Goal: Task Accomplishment & Management: Complete application form

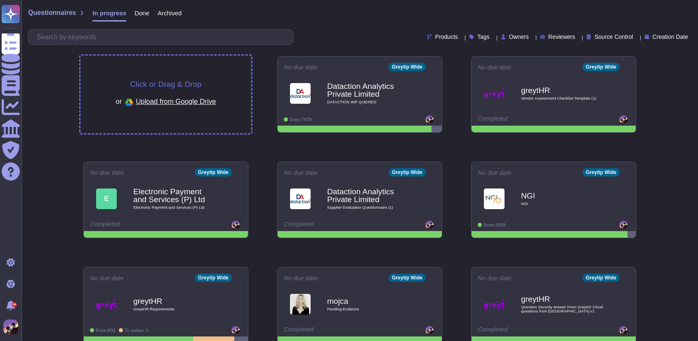
drag, startPoint x: 187, startPoint y: 78, endPoint x: 192, endPoint y: 86, distance: 9.3
click at [192, 86] on span "Click or Drag & Drop" at bounding box center [165, 84] width 71 height 8
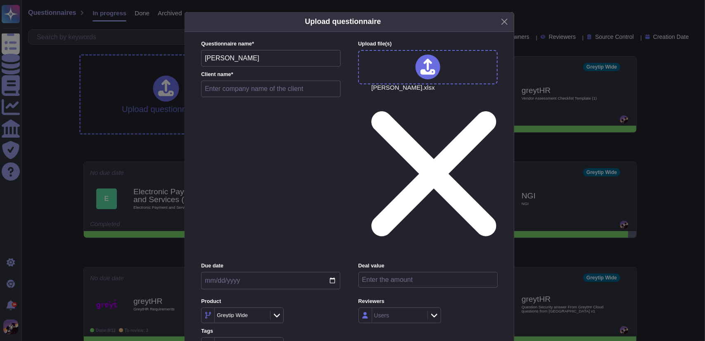
click at [244, 97] on input "text" at bounding box center [271, 88] width 140 height 17
type input "[PERSON_NAME]"
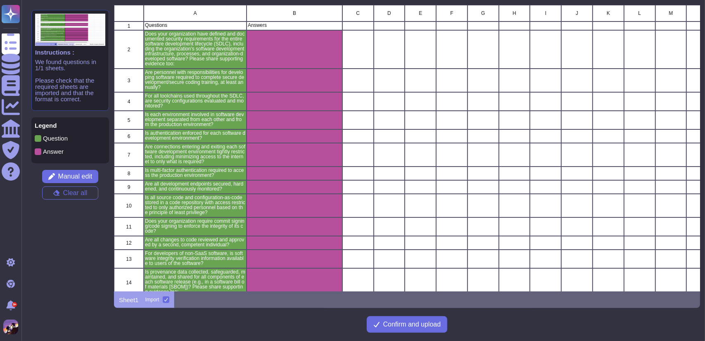
scroll to position [280, 580]
click at [395, 322] on span "Confirm and upload" at bounding box center [412, 324] width 58 height 7
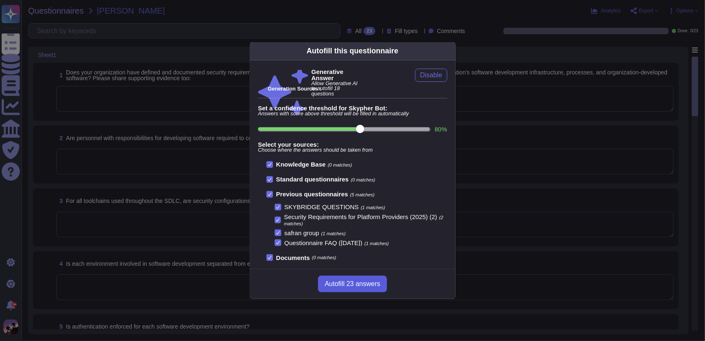
click at [351, 281] on span "Autofill 23 answers" at bounding box center [351, 283] width 55 height 7
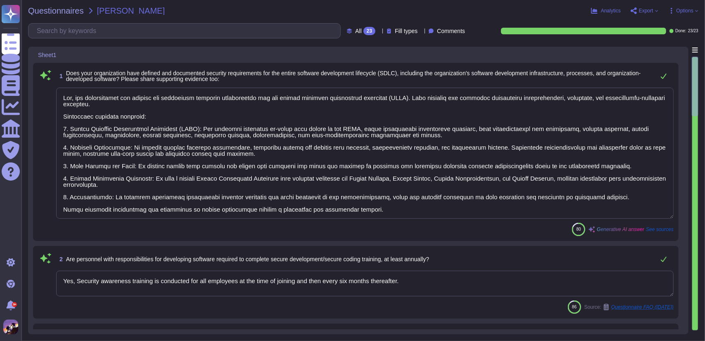
type textarea "Yes, our organization has defined and documented security requirements for the …"
type textarea "Yes, Security awareness training is conducted for all employees at the time of …"
type textarea "Yes, we have a configuration management capability in place throughout the secu…"
type textarea "Yes, each environment involved in software development is strictly separated fr…"
type textarea "Yes, all users shall be authenticated before they are granted access to the Ope…"
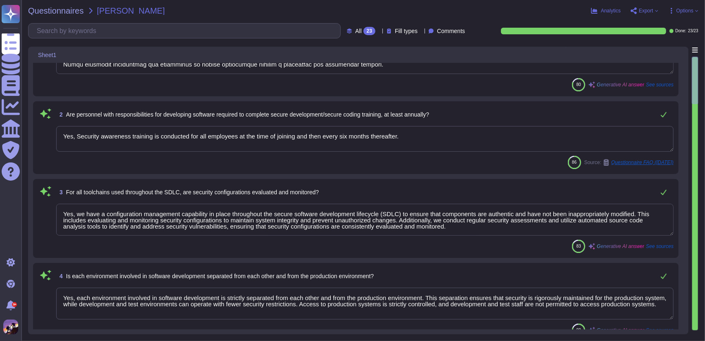
scroll to position [148, 0]
type textarea "Yes, communications between environments are restricted to only authenticated a…"
type textarea "Yes, Multi-Factor Authentication (MFA) is required to access the production env…"
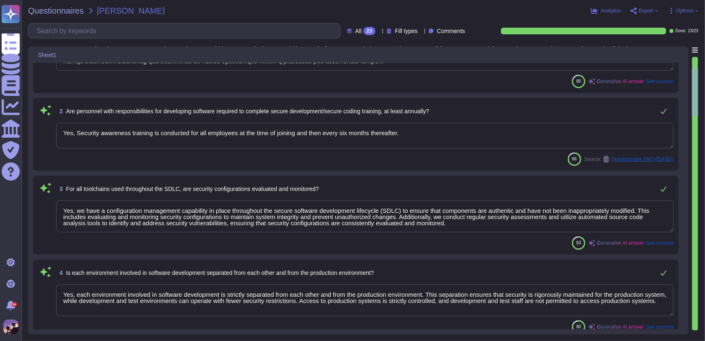
type textarea "Yes, all development endpoints are secured, hardened, and continuously monitore…"
type textarea "Yes, all source code and configuration files are maintained in a code repositor…"
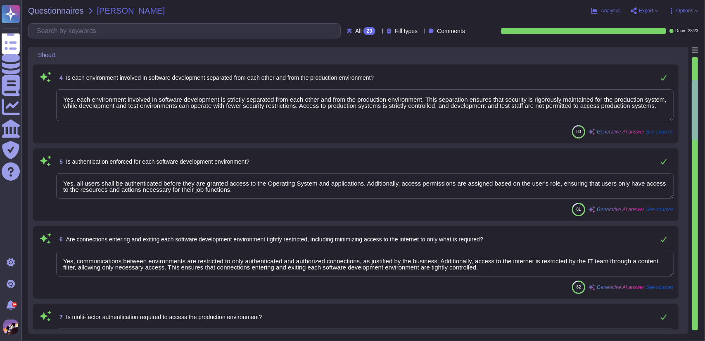
scroll to position [0, 0]
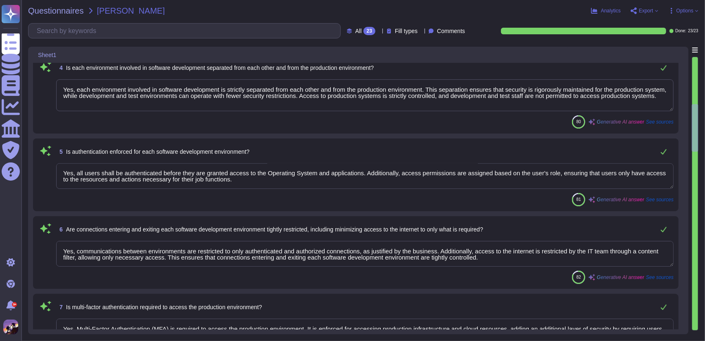
type textarea "When adding or changing features that rely on cryptography during software deve…"
type textarea "Yes, when adding or changing features that rely on cryptography, a second devel…"
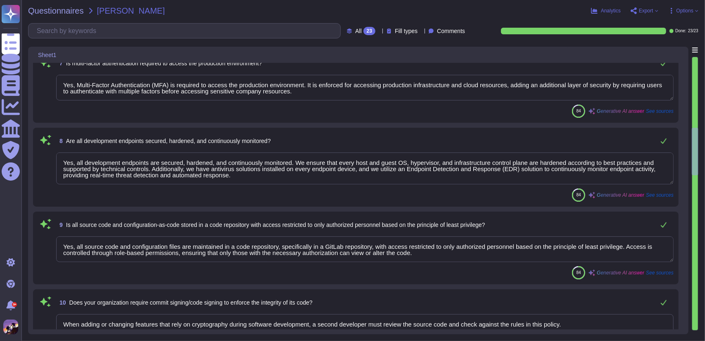
type textarea "We follow a secure software development lifecycle that includes several key pro…"
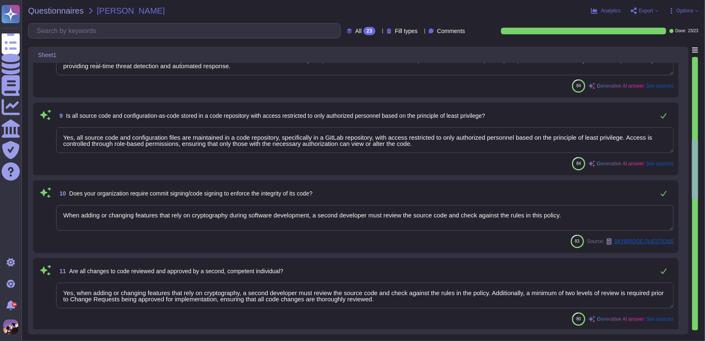
type textarea "We utilize open-source libraries in our application development. Security is co…"
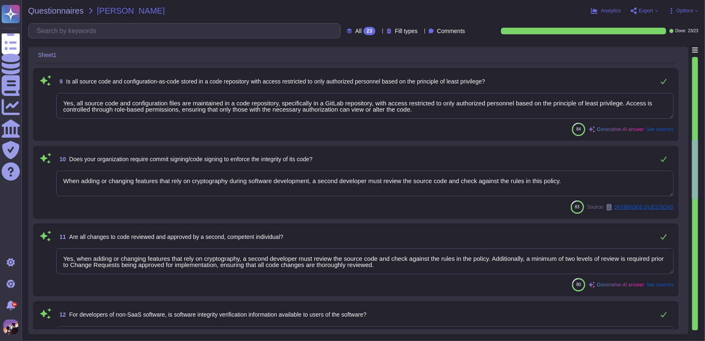
scroll to position [720, 0]
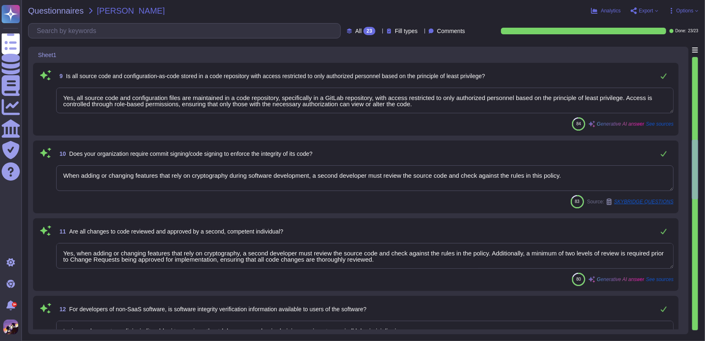
type textarea "Yes, software design is reviewed to confirm and enforce that it meets all secur…"
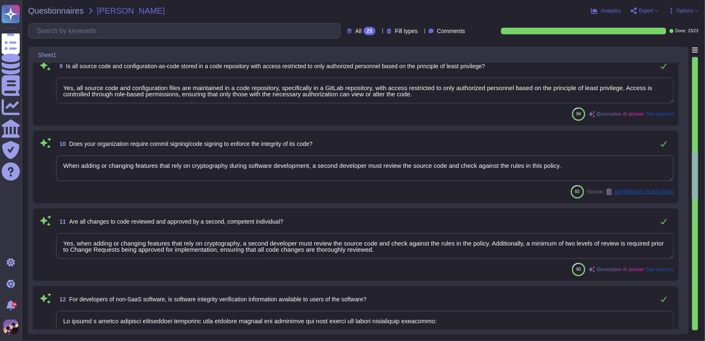
type textarea "Yes, our organization conducts due diligence prior to onboarding third-party ve…"
type textarea "Yes, we follow secure coding practices that align with OWASP secure coding guid…"
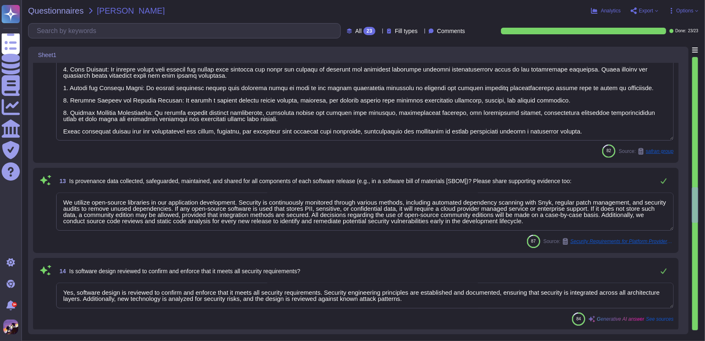
type textarea "Yes, static application security testing (SAST) is performed regularly as part …"
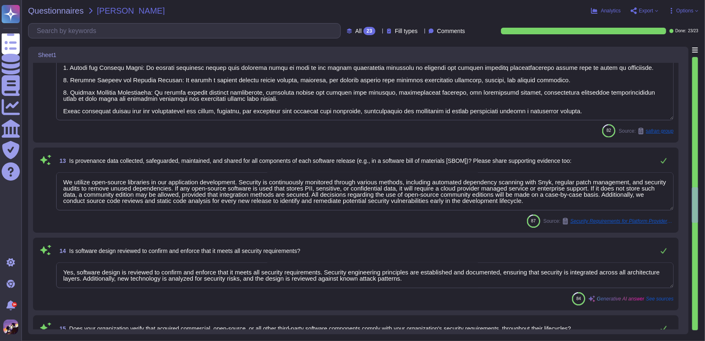
scroll to position [0, 0]
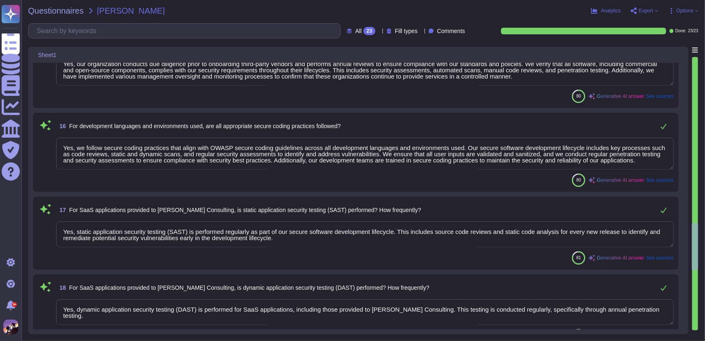
type textarea "Yes, dynamic application security testing (DAST) is performed for SaaS applicat…"
type textarea "Yes, our organization conducts independent penetration testing annually as part…"
type textarea "We utilize open-source libraries in our application development. Security is co…"
type textarea "Yes, all issues or vulnerabilities identified by code review, code analysis, an…"
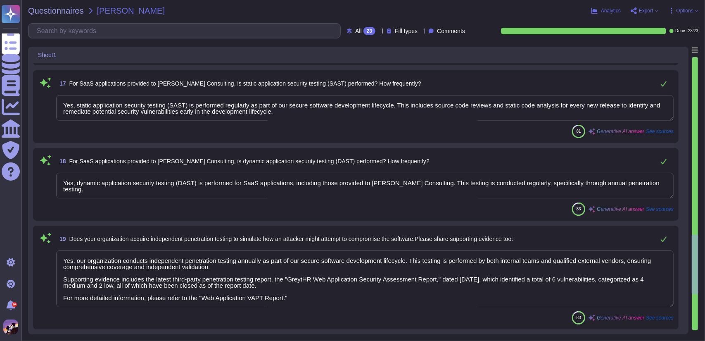
scroll to position [1397, 0]
type textarea "Yes, the IT Team follows up with the relevant departments/individuals for Root …"
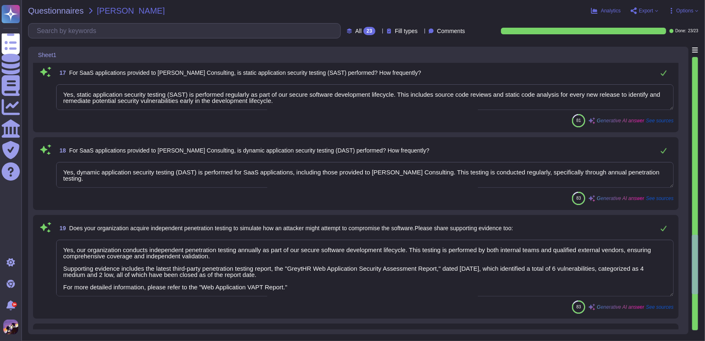
click at [637, 5] on div "Questionnaires [PERSON_NAME] Analytics Export Options All 23 Fill types Comment…" at bounding box center [362, 170] width 683 height 341
click at [639, 8] on span "Export" at bounding box center [646, 10] width 14 height 5
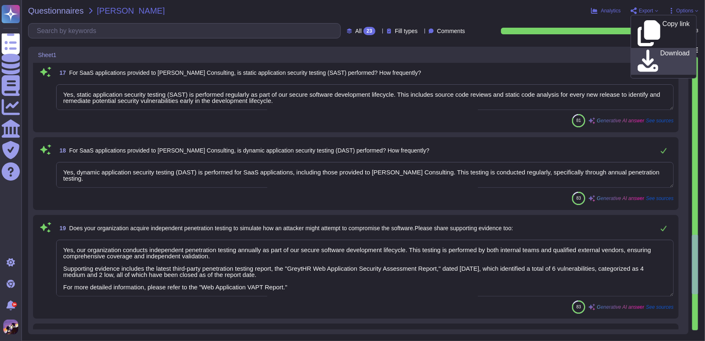
click at [660, 50] on p "Download" at bounding box center [674, 61] width 29 height 23
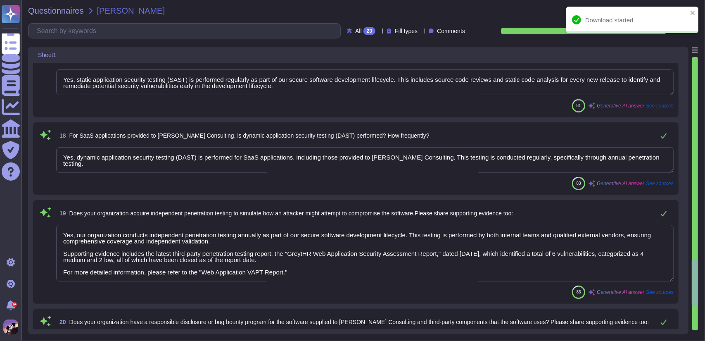
scroll to position [1611, 0]
type textarea "Yes, security advisories are developed and released with the necessary informat…"
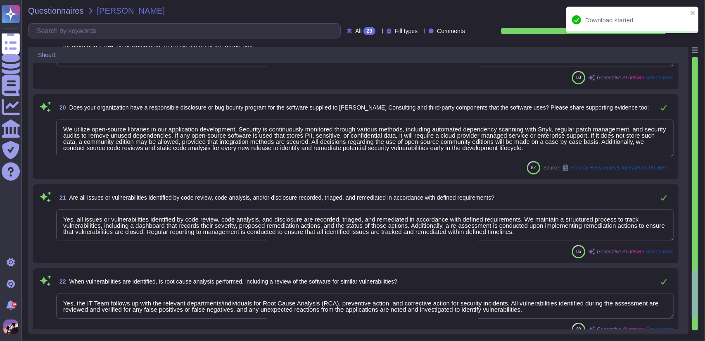
scroll to position [0, 0]
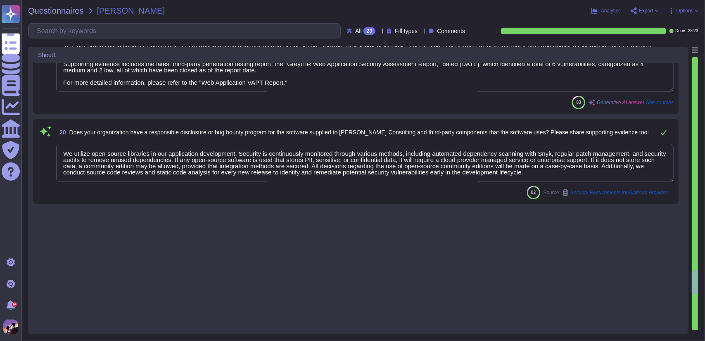
type textarea "We follow a secure software development lifecycle that includes several key pro…"
type textarea "We utilize open-source libraries in our application development. Security is co…"
type textarea "Yes, software design is reviewed to confirm and enforce that it meets all secur…"
type textarea "Yes, our organization conducts due diligence prior to onboarding third-party ve…"
type textarea "Yes, we follow secure coding practices that align with OWASP secure coding guid…"
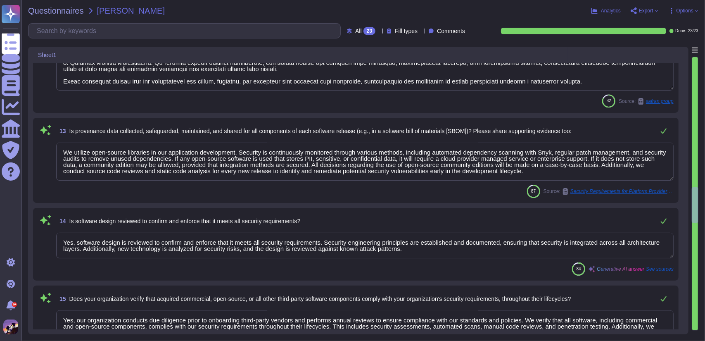
type textarea "Yes, all source code and configuration files are maintained in a code repositor…"
type textarea "When adding or changing features that rely on cryptography during software deve…"
type textarea "Yes, when adding or changing features that rely on cryptography, a second devel…"
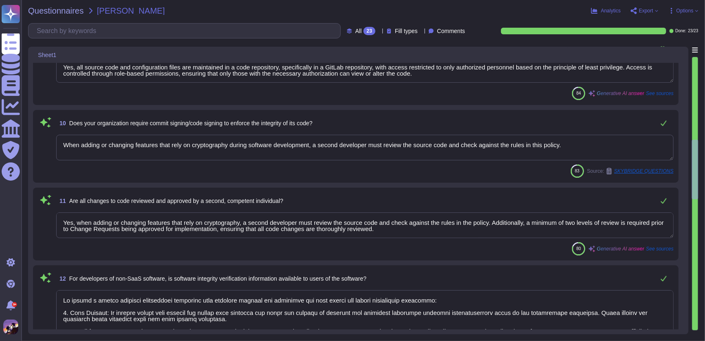
type textarea "Yes, Multi-Factor Authentication (MFA) is required to access the production env…"
type textarea "Yes, all development endpoints are secured, hardened, and continuously monitore…"
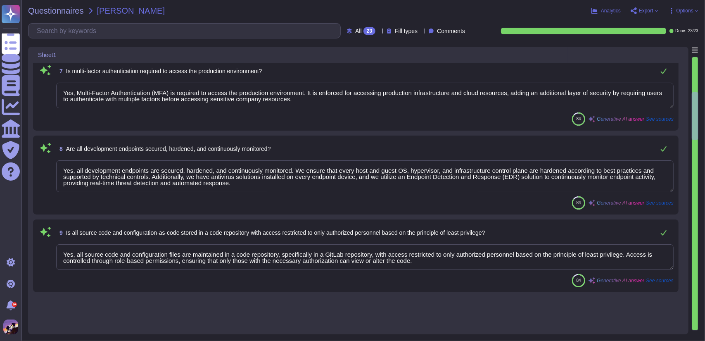
type textarea "Yes, our organization has defined and documented security requirements for the …"
type textarea "Yes, Security awareness training is conducted for all employees at the time of …"
type textarea "Yes, we have a configuration management capability in place throughout the secu…"
type textarea "Yes, each environment involved in software development is strictly separated fr…"
type textarea "Yes, all users shall be authenticated before they are granted access to the Ope…"
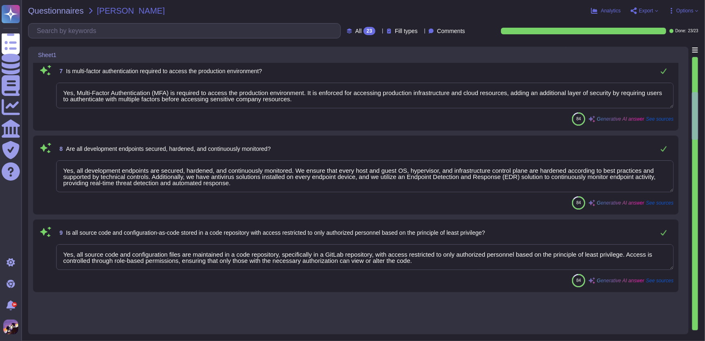
type textarea "Yes, communications between environments are restricted to only authenticated a…"
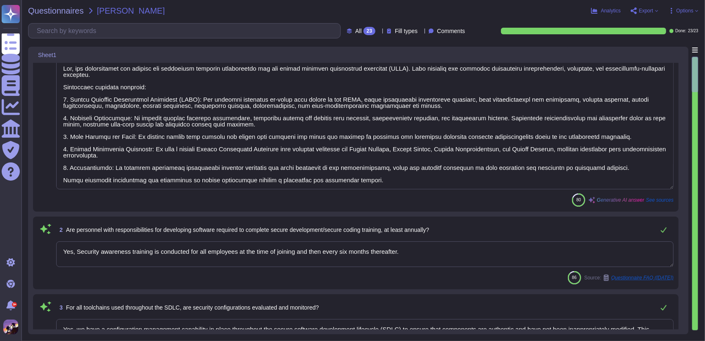
scroll to position [0, 0]
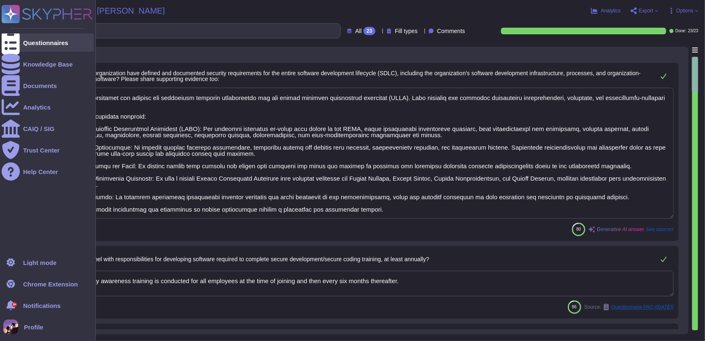
click at [18, 41] on div at bounding box center [11, 42] width 18 height 18
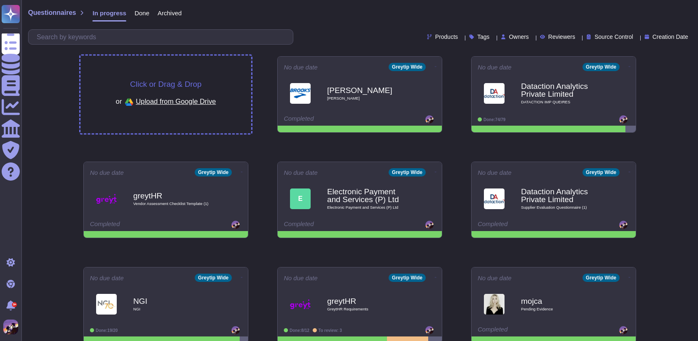
click at [211, 62] on div "Click or Drag & Drop or Upload from Google Drive" at bounding box center [165, 95] width 171 height 78
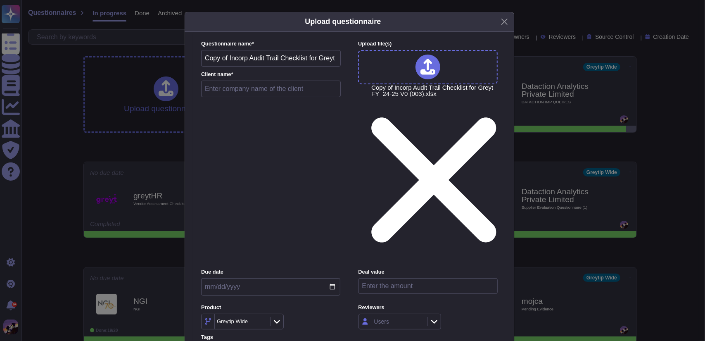
click at [236, 97] on input "text" at bounding box center [271, 88] width 140 height 17
type input "incrop"
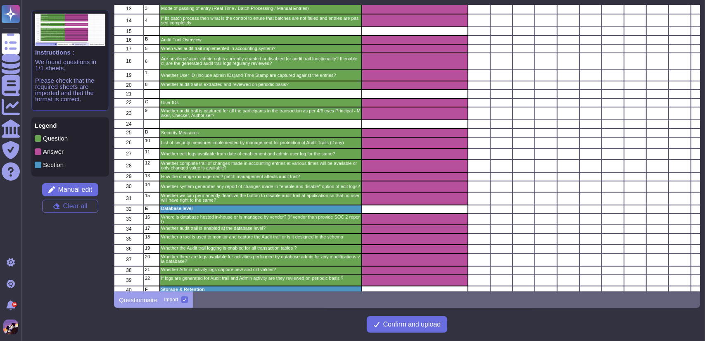
scroll to position [181, 0]
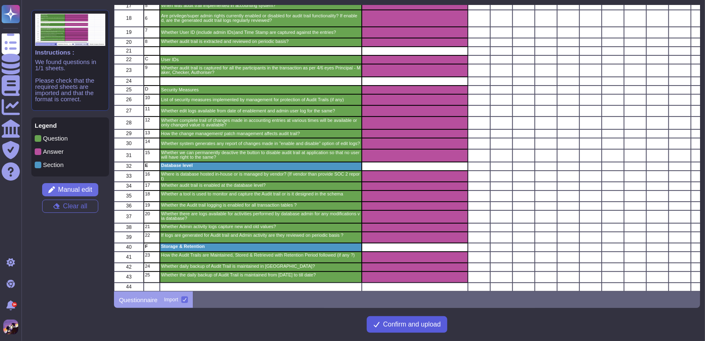
click at [404, 324] on span "Confirm and upload" at bounding box center [412, 324] width 58 height 7
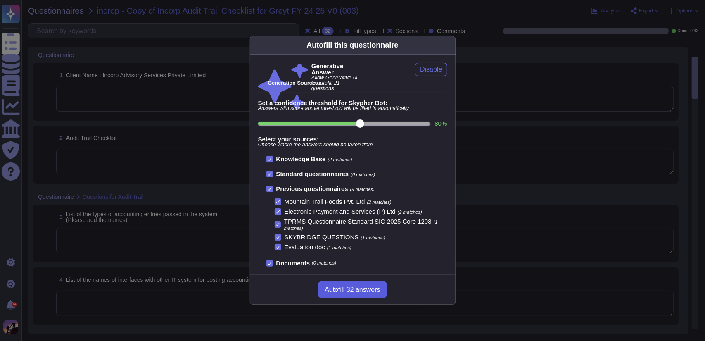
click at [370, 289] on span "Autofill 32 answers" at bounding box center [351, 289] width 55 height 7
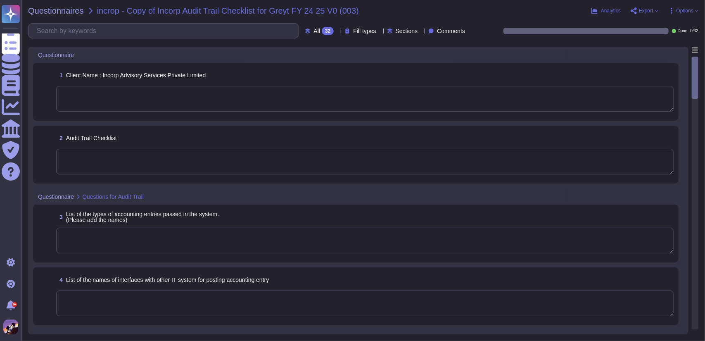
type textarea "Greytip Software Pvt. Ltd. (commonly known as GreytHR)."
type textarea "Yes, the audit trail feature is always enabled and never disabled, ensuring con…"
type textarea "Payroll Records."
type textarea "The payroll software used by the company for books of accounts is GreytHR."
type textarea "yes"
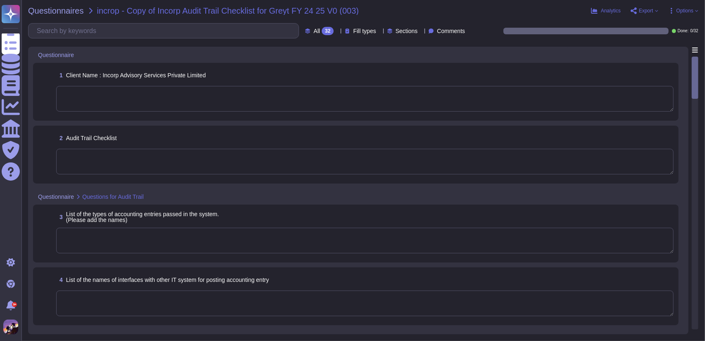
type textarea "Information shared by clients is stored in a centralized file server with contr…"
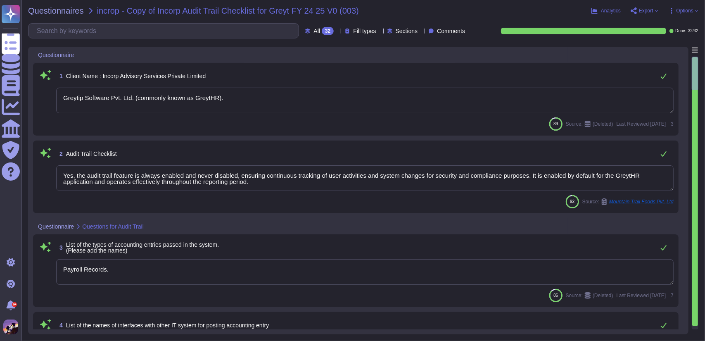
click at [695, 7] on span "Options" at bounding box center [683, 10] width 30 height 7
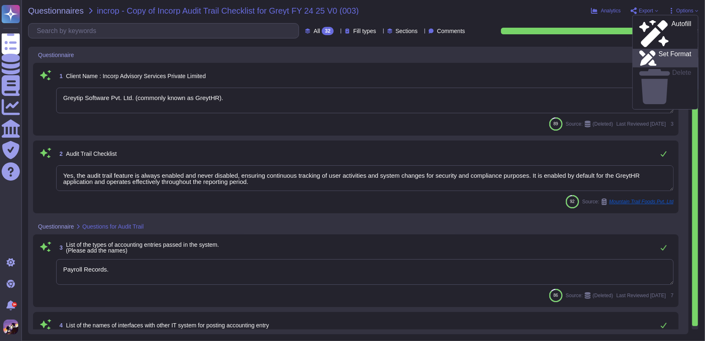
click at [665, 51] on p "Set Format" at bounding box center [674, 58] width 33 height 15
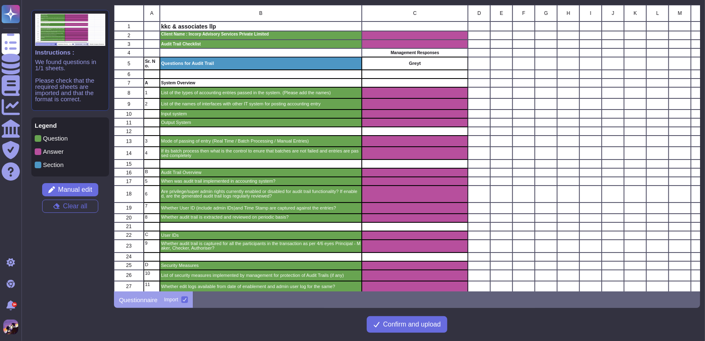
scroll to position [280, 580]
click at [283, 38] on div "Client Name : Incorp Advisory Services Private Limited" at bounding box center [261, 35] width 202 height 9
click at [89, 189] on span "Manual edit" at bounding box center [75, 189] width 34 height 7
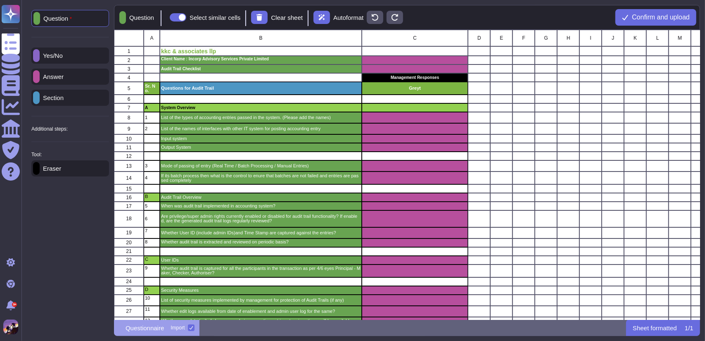
scroll to position [283, 580]
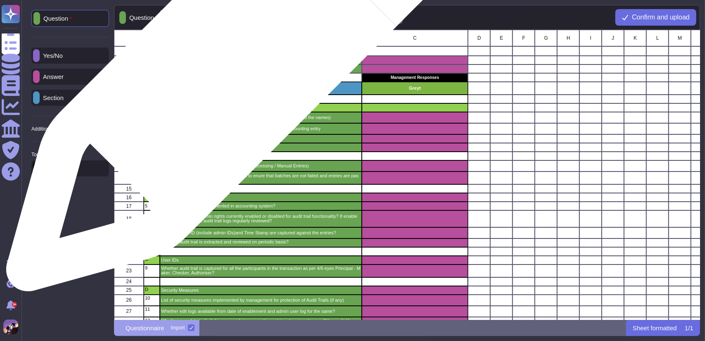
click at [236, 62] on div "Client Name : Incorp Advisory Services Private Limited" at bounding box center [261, 60] width 202 height 9
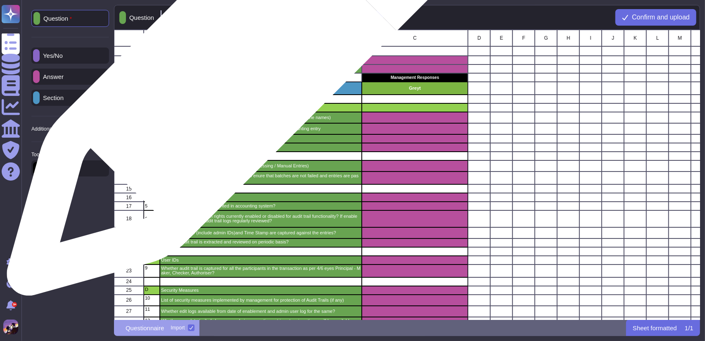
click at [236, 67] on p "Audit Trail Checklist" at bounding box center [260, 69] width 199 height 4
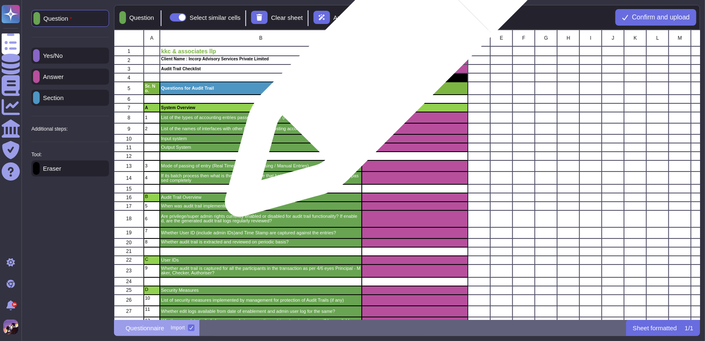
click at [381, 61] on div "grid" at bounding box center [415, 60] width 106 height 9
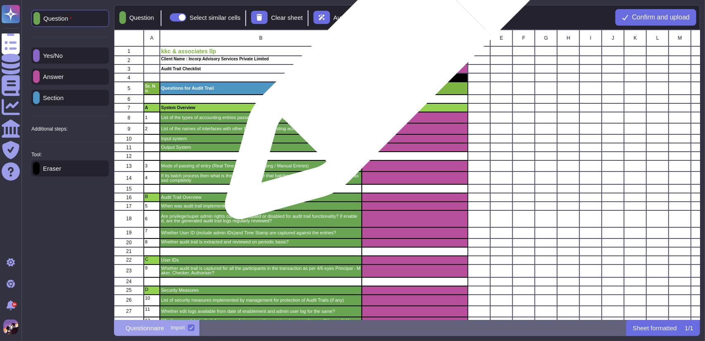
click at [381, 63] on div "grid" at bounding box center [415, 60] width 106 height 9
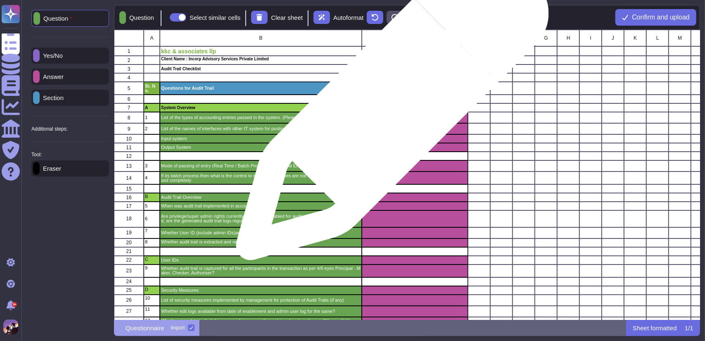
click at [389, 108] on div "grid" at bounding box center [415, 107] width 106 height 9
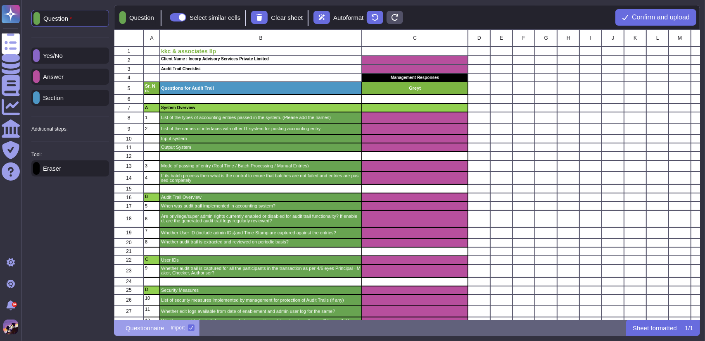
click at [61, 171] on p "Eraser" at bounding box center [50, 168] width 21 height 6
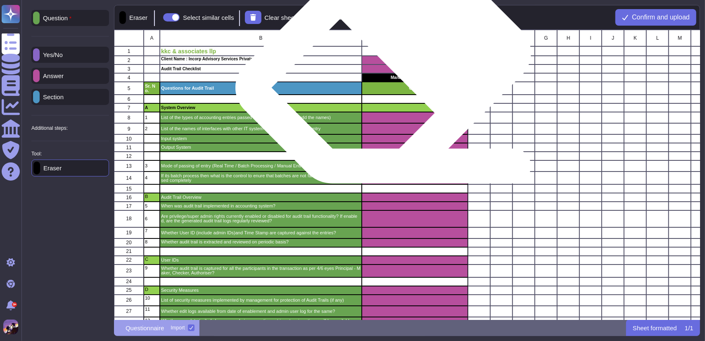
click at [388, 66] on div "grid" at bounding box center [415, 68] width 106 height 9
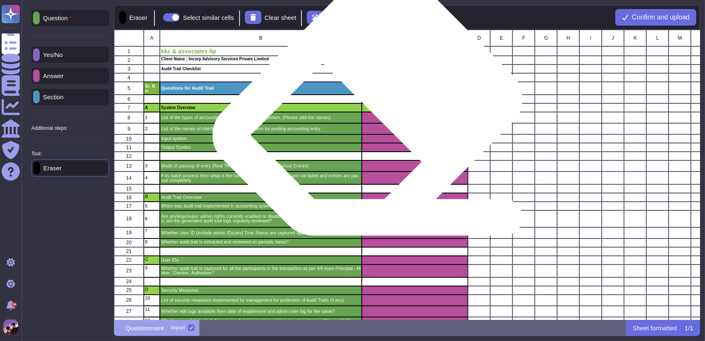
click at [373, 112] on div "grid" at bounding box center [415, 117] width 106 height 11
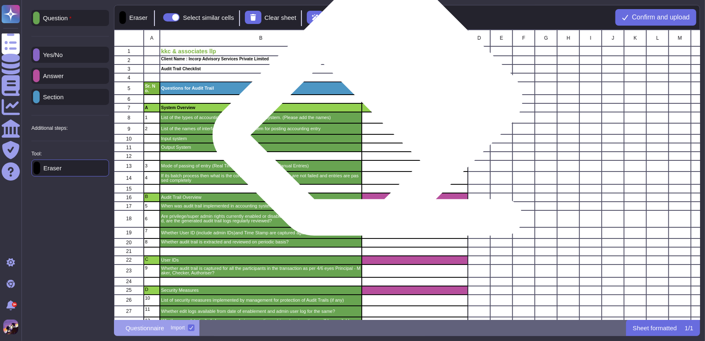
click at [373, 112] on div "grid" at bounding box center [415, 117] width 106 height 11
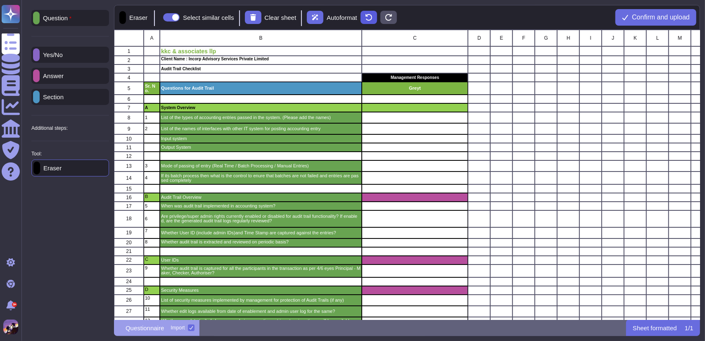
click at [364, 16] on button at bounding box center [368, 17] width 17 height 13
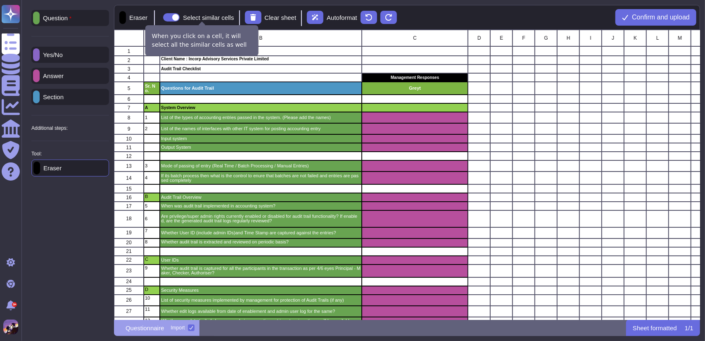
click at [174, 20] on span at bounding box center [171, 17] width 17 height 8
click at [160, 17] on input "Select similar cells" at bounding box center [160, 17] width 0 height 0
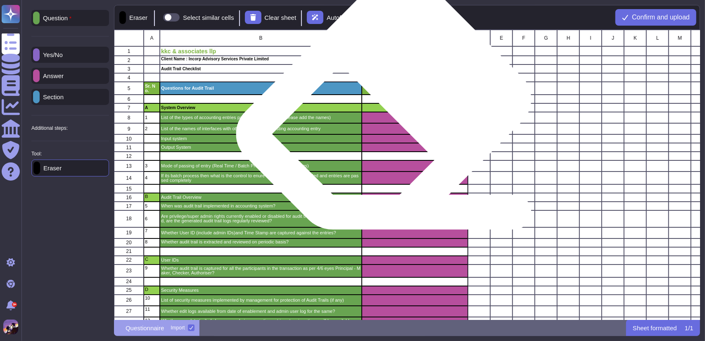
click at [389, 112] on div "grid" at bounding box center [415, 117] width 106 height 11
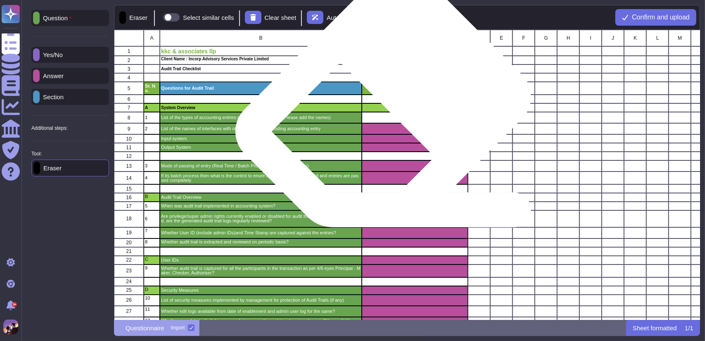
click at [388, 109] on div "grid" at bounding box center [415, 107] width 106 height 9
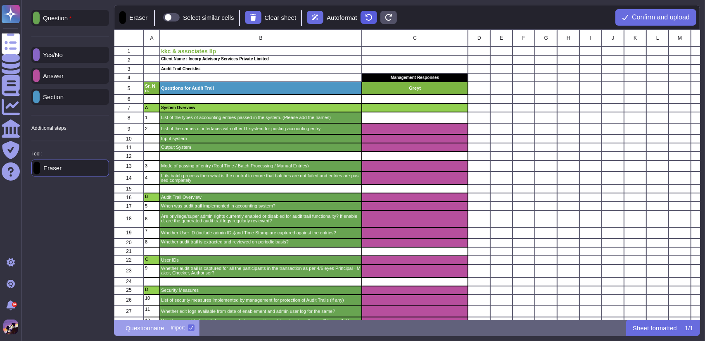
click at [367, 13] on button at bounding box center [368, 17] width 17 height 13
click at [59, 24] on div "Question" at bounding box center [70, 18] width 78 height 16
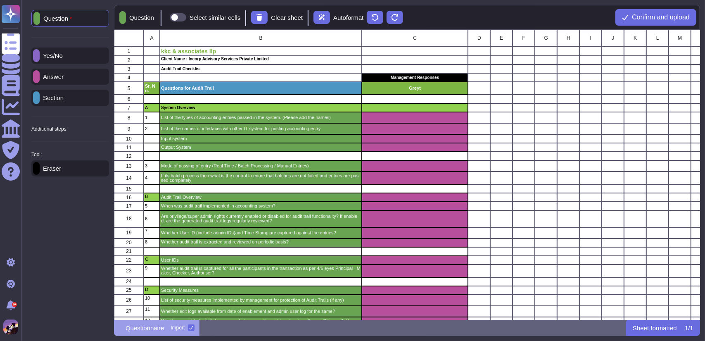
click at [99, 128] on div "Additional steps:" at bounding box center [70, 128] width 78 height 5
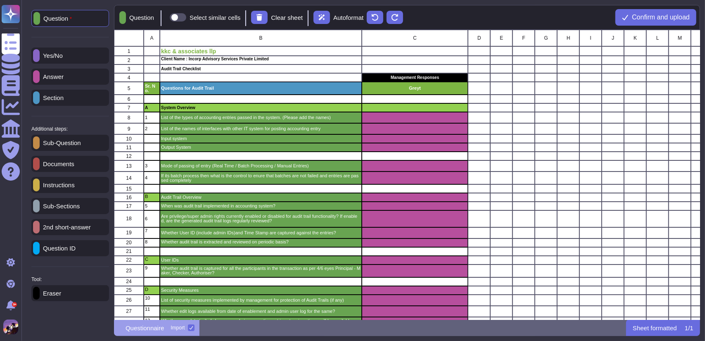
click at [61, 296] on p "Eraser" at bounding box center [50, 293] width 21 height 6
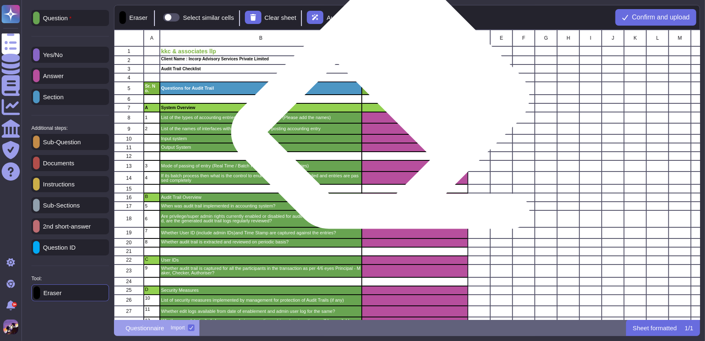
click at [386, 110] on div "grid" at bounding box center [415, 107] width 106 height 9
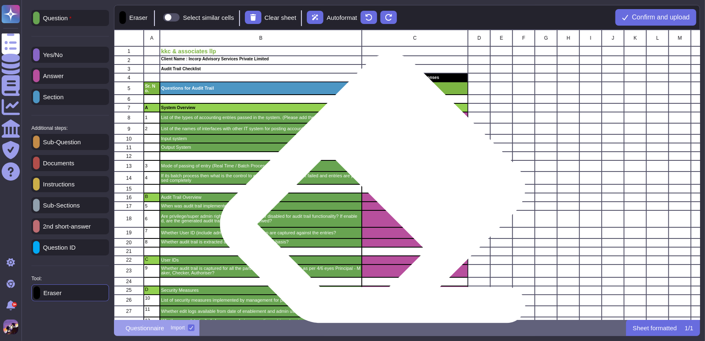
click at [378, 201] on div "grid" at bounding box center [415, 205] width 106 height 9
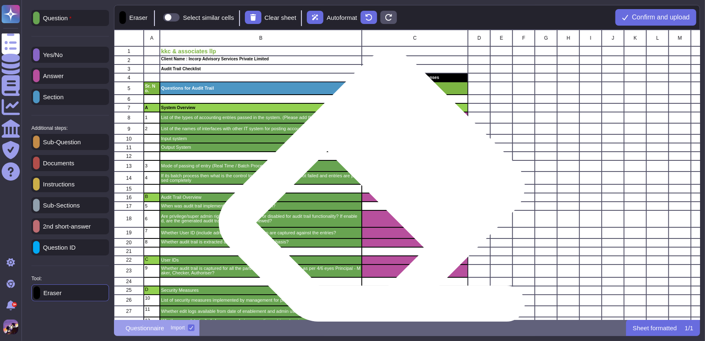
click at [377, 199] on div "grid" at bounding box center [415, 197] width 106 height 9
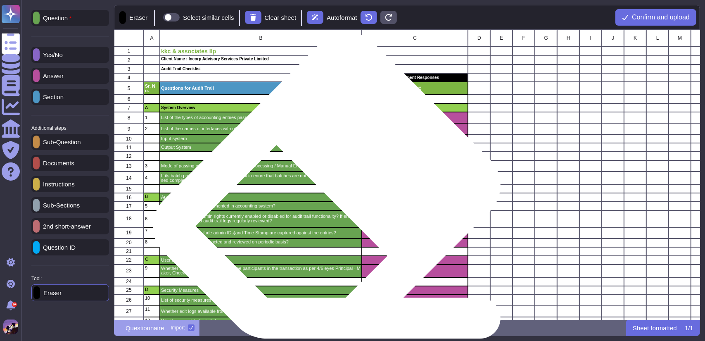
click at [334, 199] on div "Audit Trail Overview" at bounding box center [261, 197] width 202 height 9
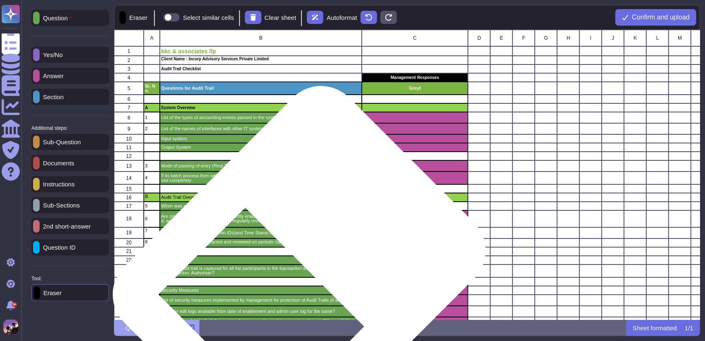
click at [307, 266] on p "Whether audit trail is captured for all the participants in the transaction as …" at bounding box center [260, 270] width 199 height 9
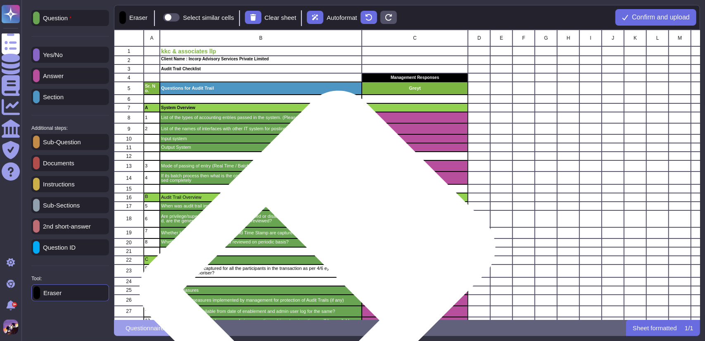
click at [324, 262] on div "User IDs" at bounding box center [261, 260] width 202 height 9
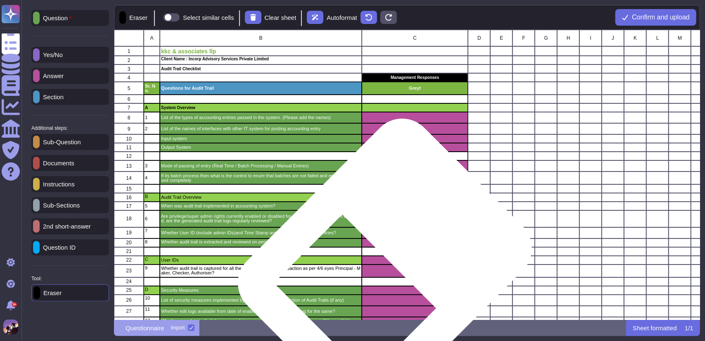
click at [390, 261] on div "grid" at bounding box center [415, 260] width 106 height 9
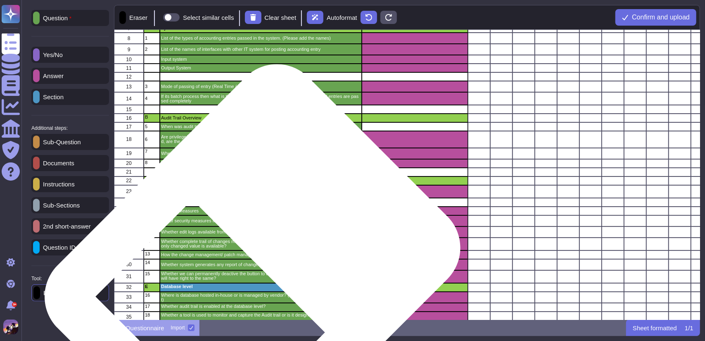
scroll to position [84, 0]
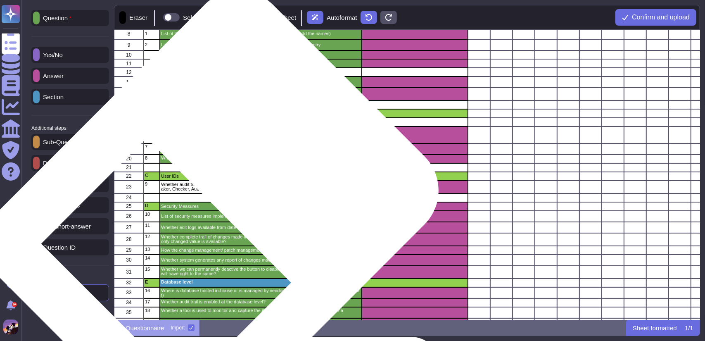
click at [222, 208] on p "Security Measures" at bounding box center [260, 206] width 199 height 5
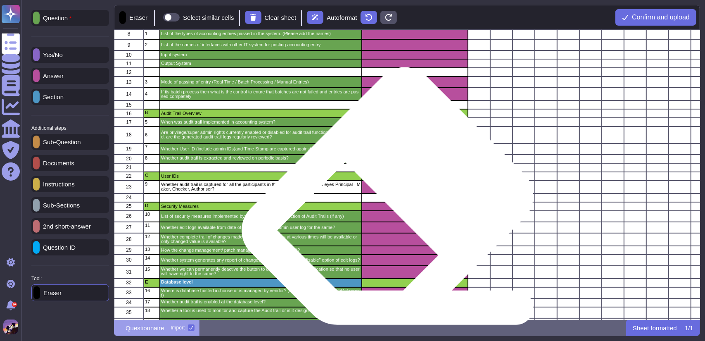
click at [393, 208] on div "grid" at bounding box center [415, 206] width 106 height 9
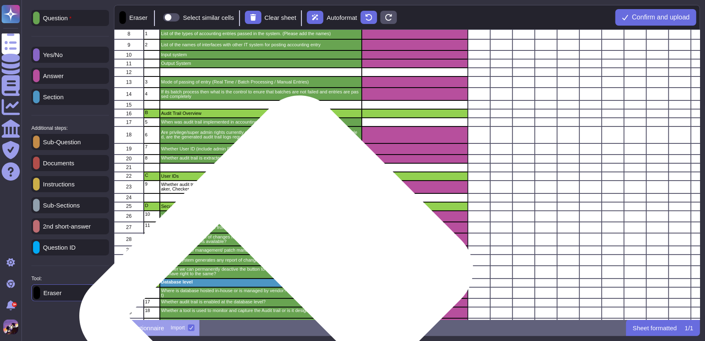
click at [284, 285] on div "Database level" at bounding box center [261, 282] width 202 height 9
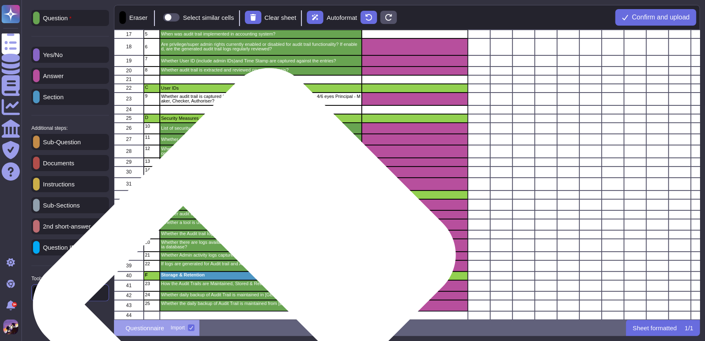
click at [253, 271] on div "Storage & Retention" at bounding box center [261, 275] width 202 height 9
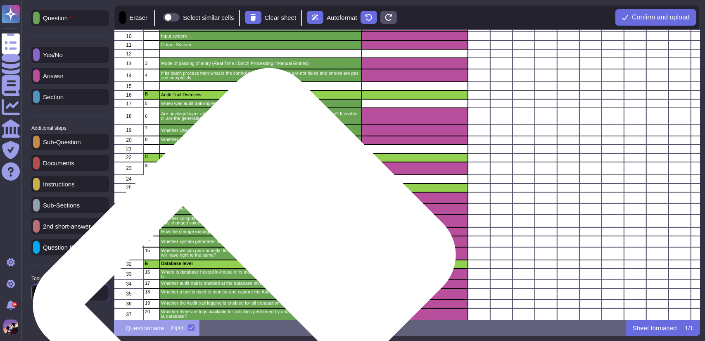
scroll to position [0, 0]
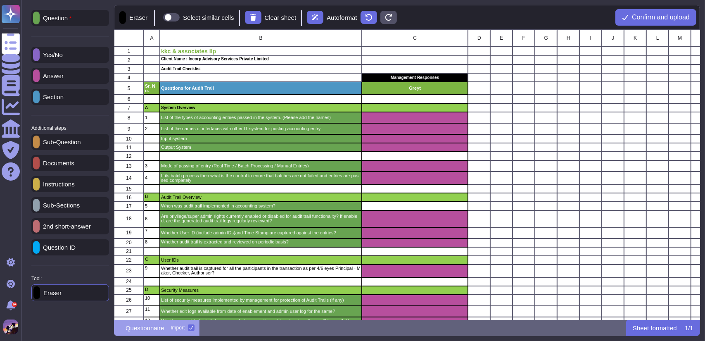
click at [64, 73] on p "Answer" at bounding box center [52, 76] width 24 height 6
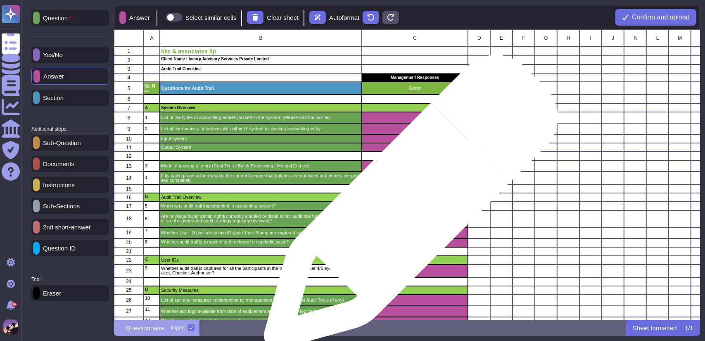
click at [407, 206] on div "grid" at bounding box center [415, 205] width 106 height 9
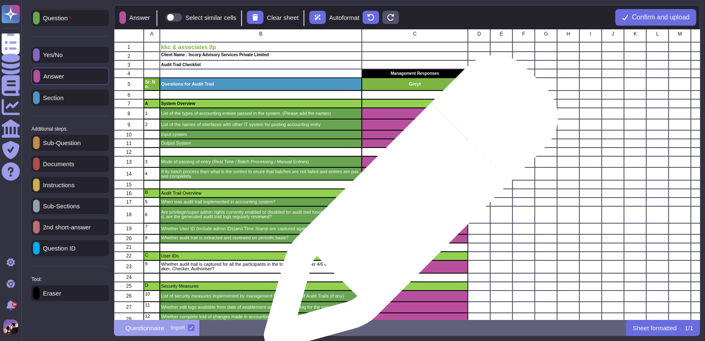
scroll to position [3, 0]
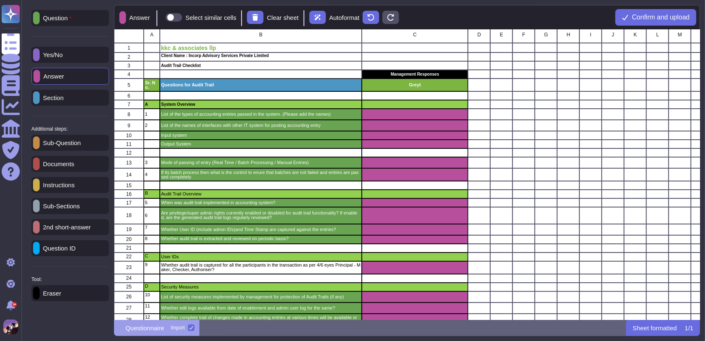
click at [50, 94] on div "Section" at bounding box center [70, 98] width 78 height 16
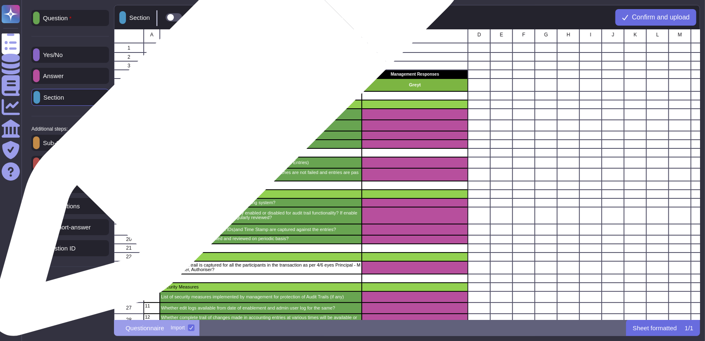
click at [226, 102] on p "System Overview" at bounding box center [260, 104] width 199 height 4
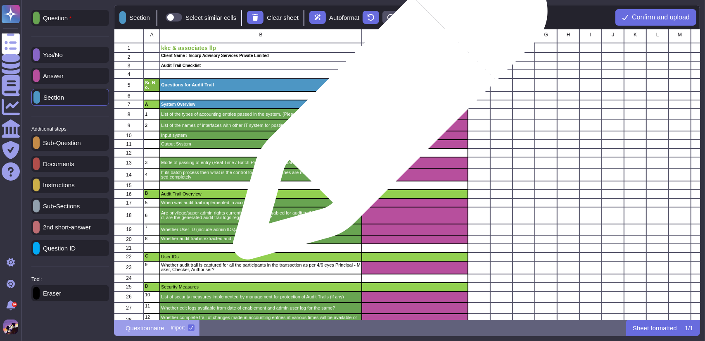
click at [387, 106] on div "grid" at bounding box center [415, 104] width 106 height 9
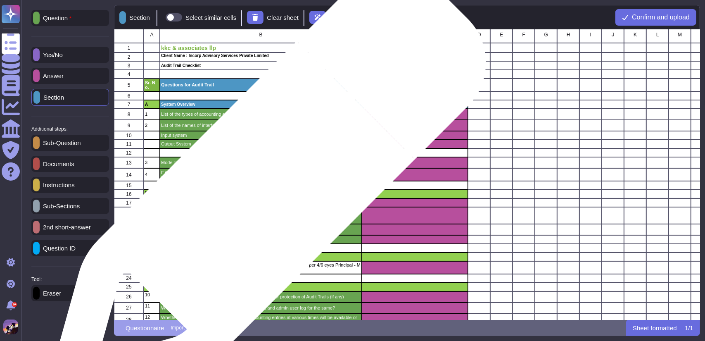
click at [263, 193] on p "Audit Trail Overview" at bounding box center [260, 194] width 199 height 5
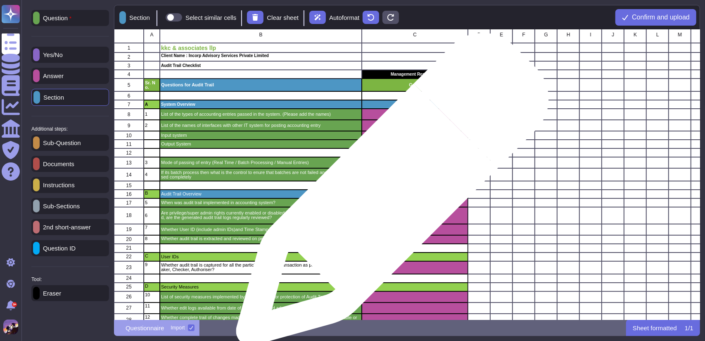
click at [389, 193] on div "grid" at bounding box center [415, 193] width 106 height 9
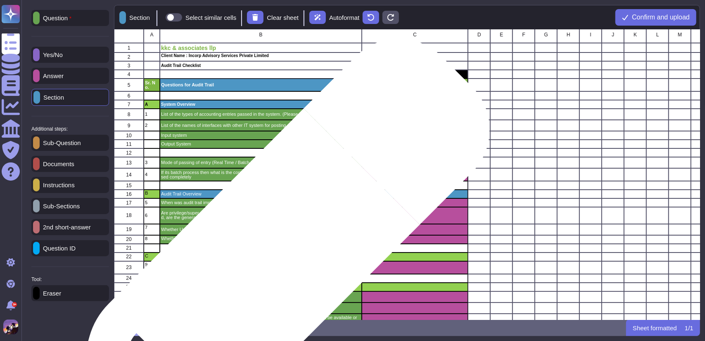
click at [271, 258] on p "User IDs" at bounding box center [260, 256] width 199 height 5
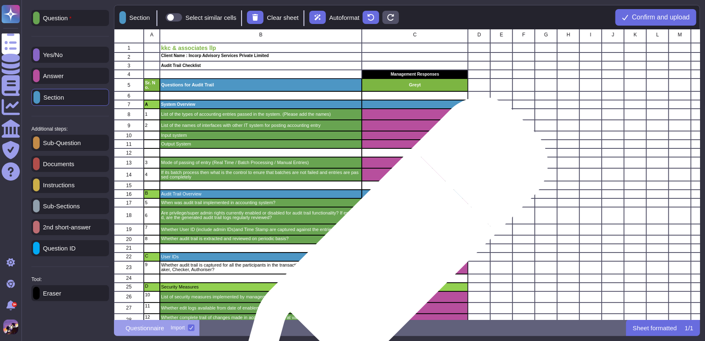
click at [387, 258] on div "grid" at bounding box center [415, 256] width 106 height 9
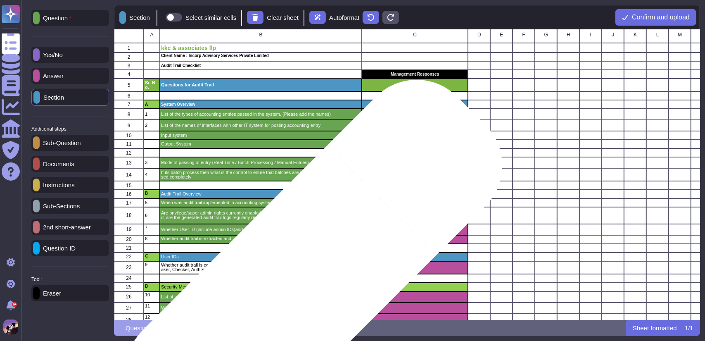
click at [296, 286] on p "Security Measures" at bounding box center [260, 286] width 199 height 5
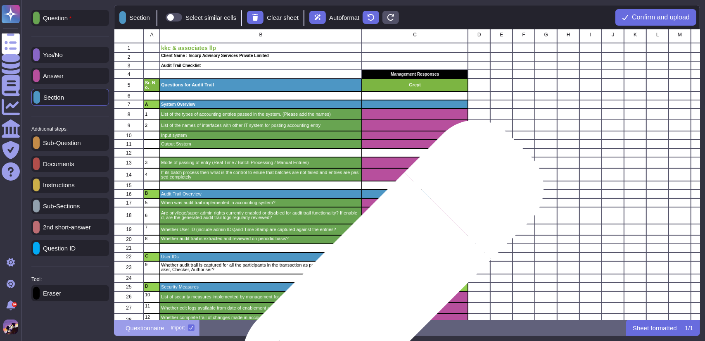
click at [379, 285] on div "grid" at bounding box center [415, 286] width 106 height 9
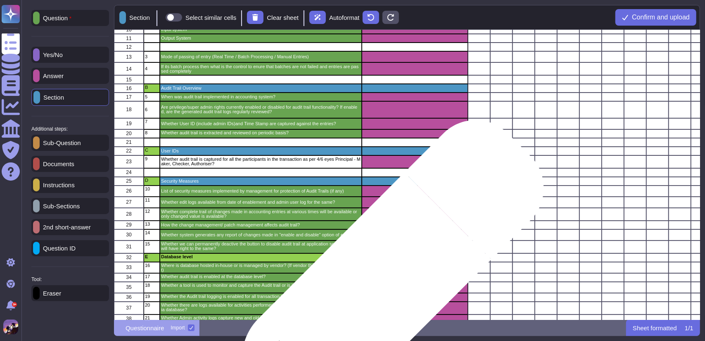
scroll to position [109, 0]
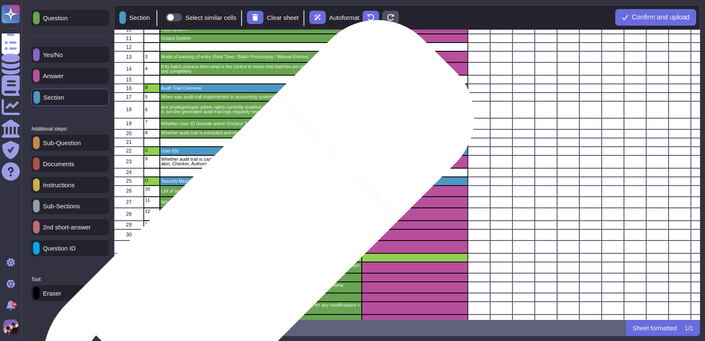
click at [240, 255] on p "Database level" at bounding box center [260, 256] width 199 height 5
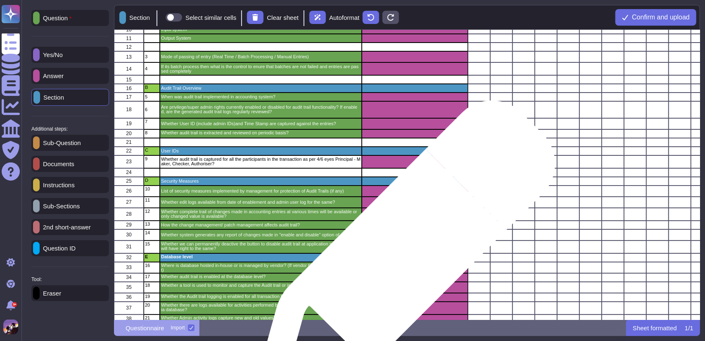
click at [402, 254] on div "grid" at bounding box center [415, 257] width 106 height 9
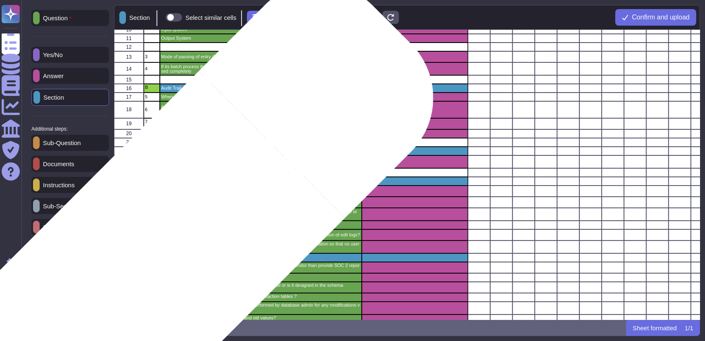
click at [158, 259] on div "E" at bounding box center [152, 257] width 16 height 9
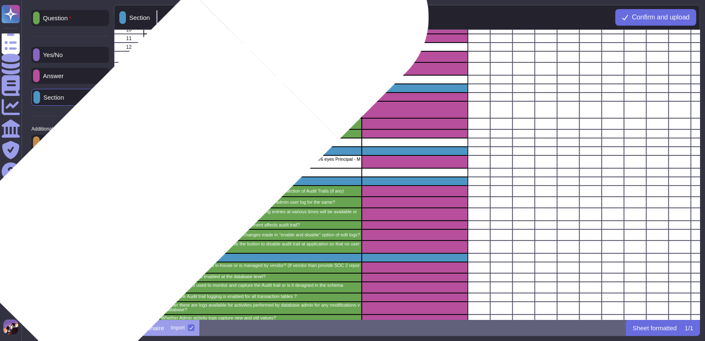
click at [149, 181] on p "D" at bounding box center [152, 180] width 14 height 5
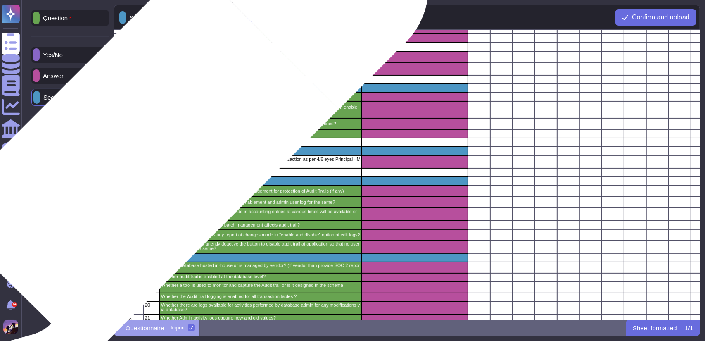
click at [149, 151] on p "C" at bounding box center [152, 150] width 14 height 5
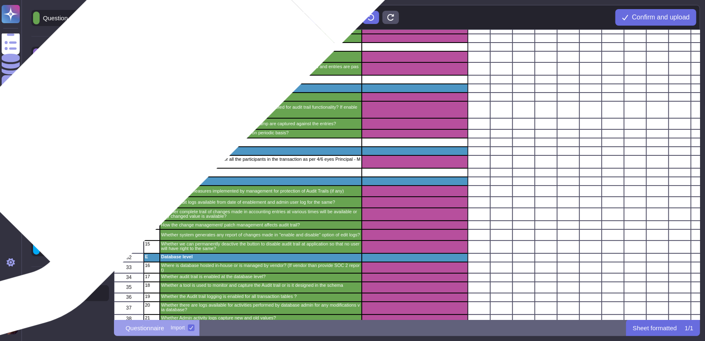
click at [148, 89] on div "B" at bounding box center [152, 88] width 16 height 9
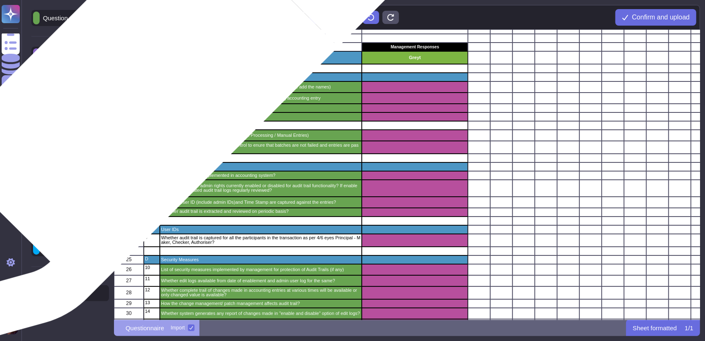
scroll to position [0, 0]
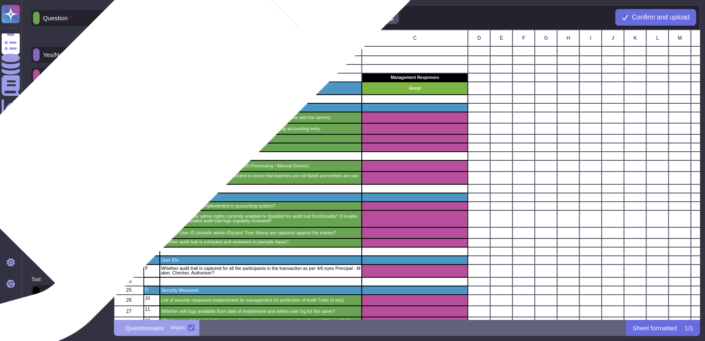
click at [152, 112] on div "1" at bounding box center [152, 117] width 16 height 11
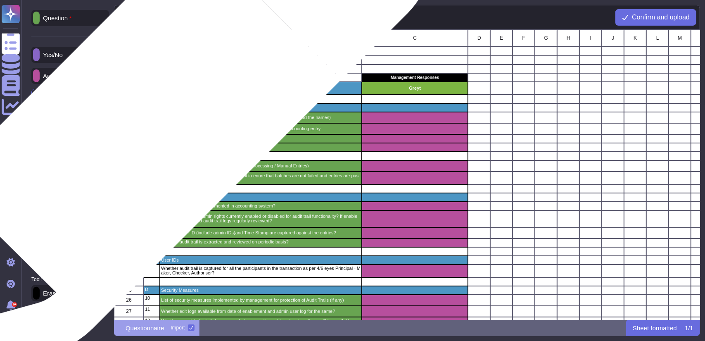
click at [153, 121] on div "1" at bounding box center [152, 117] width 16 height 11
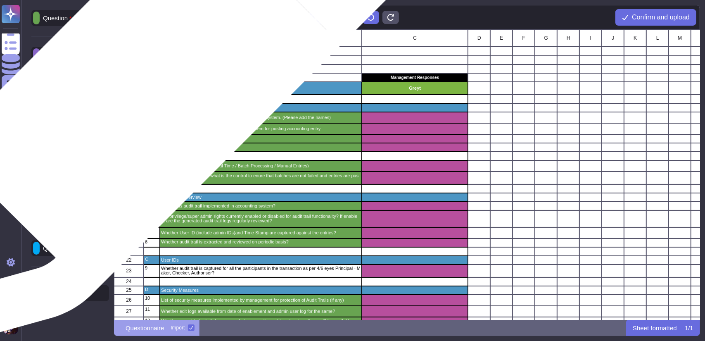
click at [152, 86] on p "Sr. No." at bounding box center [152, 88] width 14 height 9
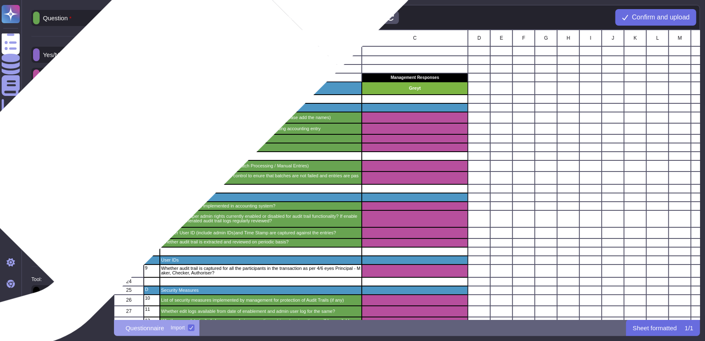
click at [151, 110] on div "A" at bounding box center [152, 107] width 16 height 9
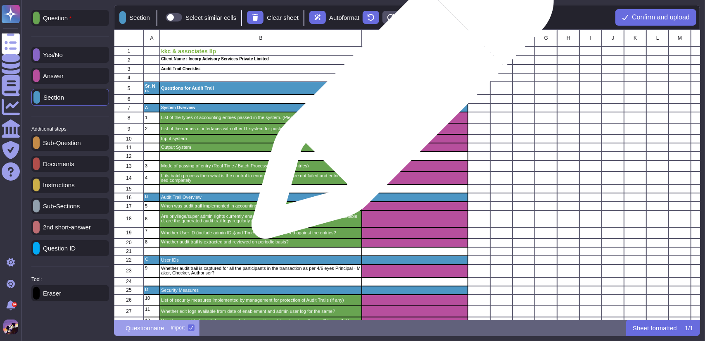
click at [399, 92] on div "Greyt" at bounding box center [415, 88] width 106 height 13
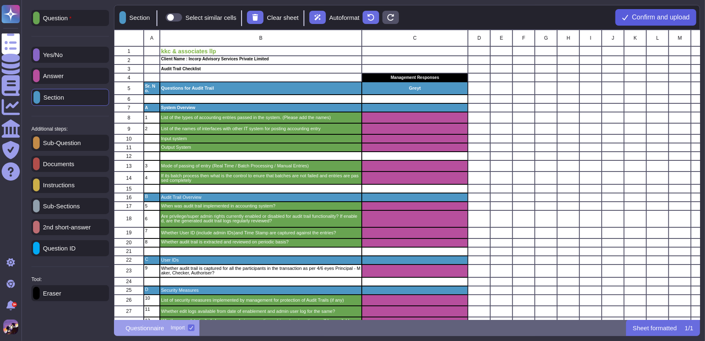
click at [643, 9] on button "Confirm and upload" at bounding box center [655, 17] width 81 height 17
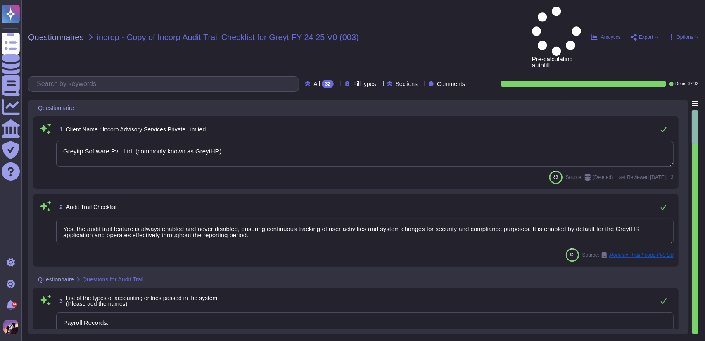
type textarea "Greytip Software Pvt. Ltd. (commonly known as GreytHR)."
type textarea "Yes, the audit trail feature is always enabled and never disabled, ensuring con…"
type textarea "Payroll Records."
type textarea "The payroll software used by the company for books of accounts is GreytHR."
type textarea "yes"
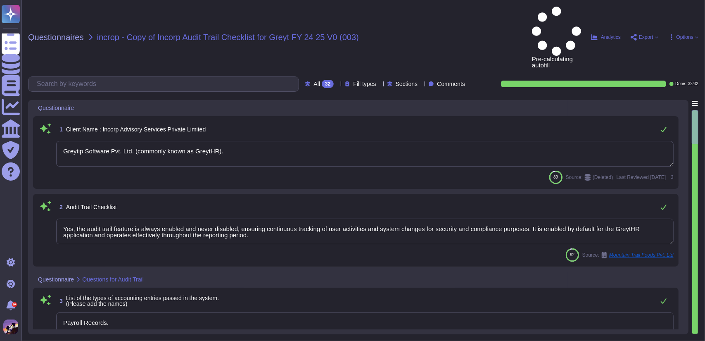
type textarea "Information shared by clients is stored in a centralized file server with contr…"
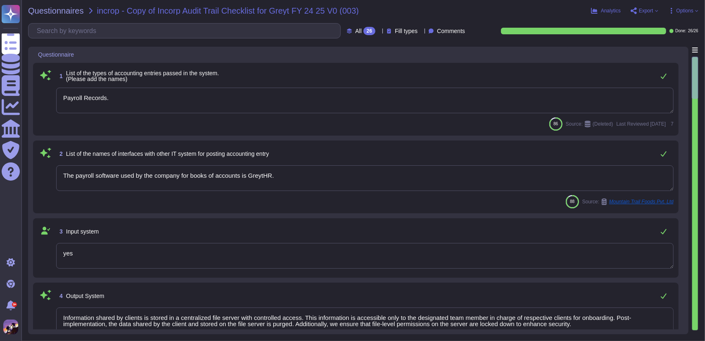
type textarea "Payroll Records."
type textarea "The payroll software used by the company for books of accounts is GreytHR."
type textarea "yes"
type textarea "Information shared by clients is stored in a centralized file server with contr…"
type textarea "need to be clarify"
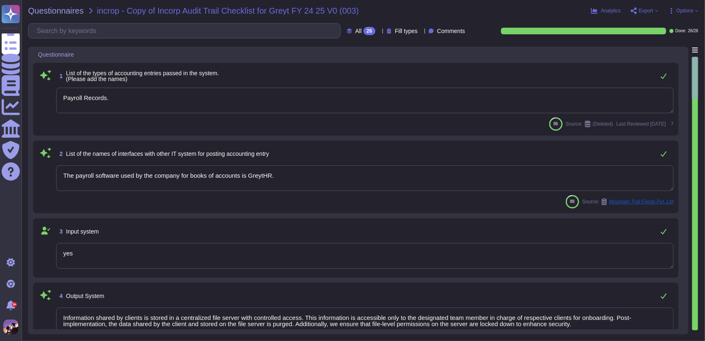
type textarea "Log system errors and anomalies promptly with detailed information to aid in tr…"
type textarea "The audit trail feature has been available since the GreytHR application was en…"
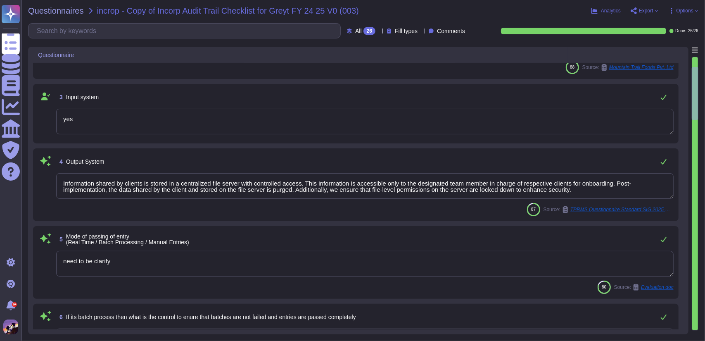
type textarea "Privilege/super admin rights are strictly controlled and granted only to author…"
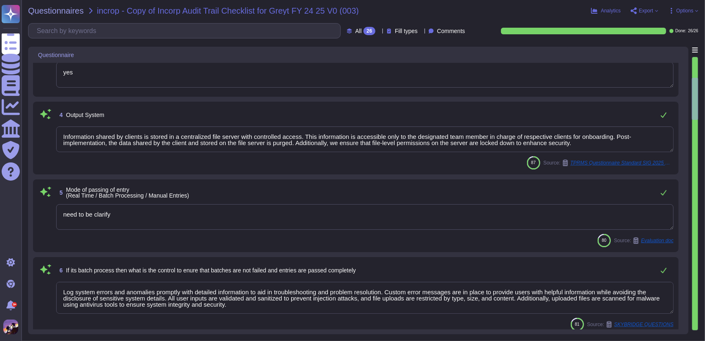
type textarea "Yes, User IDs, including admin IDs, and timestamps are captured against the ent…"
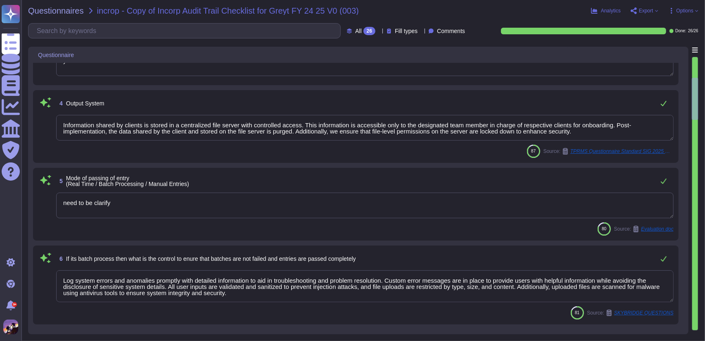
scroll to position [193, 0]
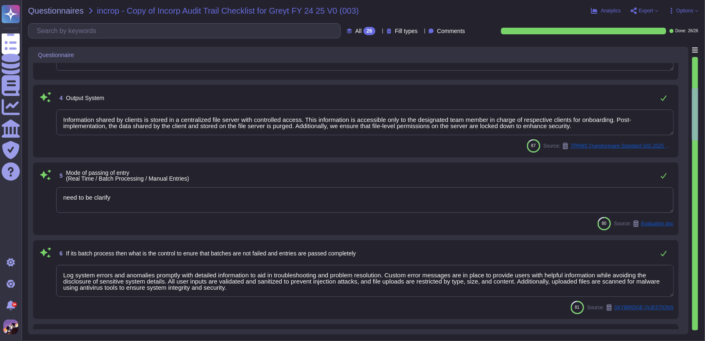
type textarea "Yes, audit trails are reviewed regularly. The logs are monitored by respective …"
type textarea "1. Access Control: Access to audit logs is restricted to authorized personnel o…"
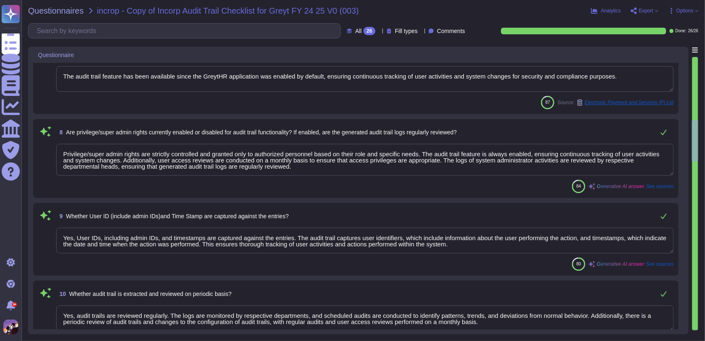
type textarea "Edit logs are available from the date the audit trail feature was enabled, ensu…"
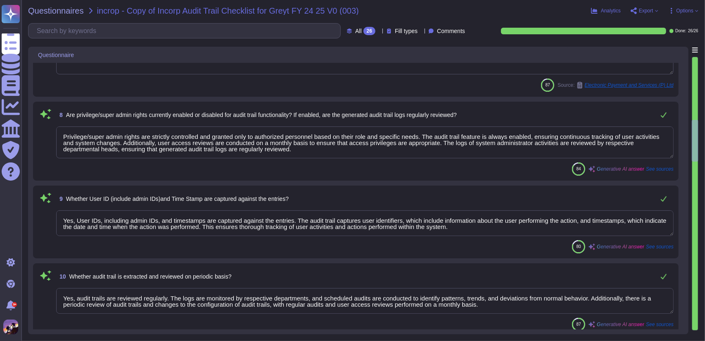
scroll to position [0, 0]
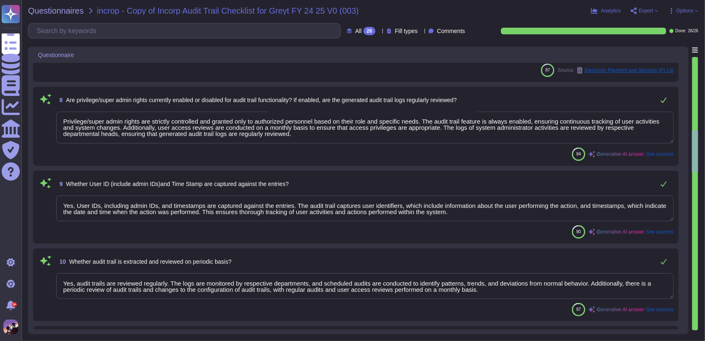
type textarea "A complete trail of changes made in accounting entries will be available. The a…"
type textarea "Change management and patch management directly impact the audit trail by ensur…"
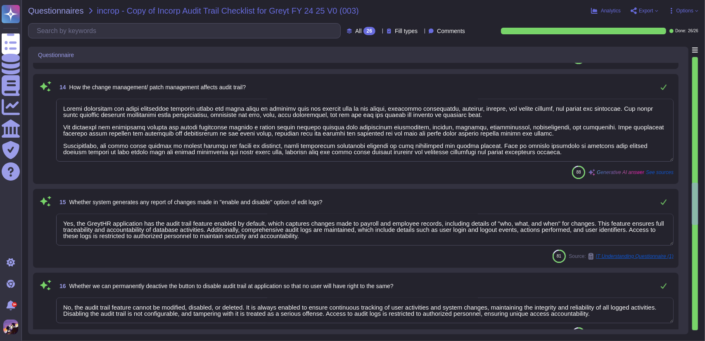
type textarea "No, the audit trail feature cannot be modified, disabled, or deleted. It is alw…"
type textarea "The database for the GreytHR application is managed by Greytip, while the Opera…"
type textarea "Yes, the audit trail is enabled at the database level to log all direct data ch…"
type textarea "A dedicated Security Operations Center (SOC) utilizes Wazuh, a Security Informa…"
type textarea "Yes, the audit trail feature is always enabled and is designed to capture chang…"
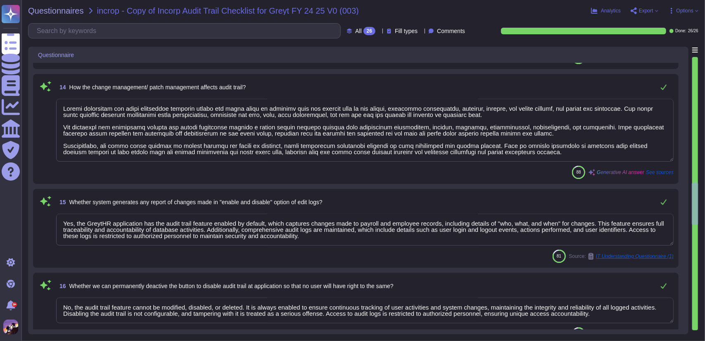
type textarea "Yes, comprehensive audit logs are maintained, which include details of activiti…"
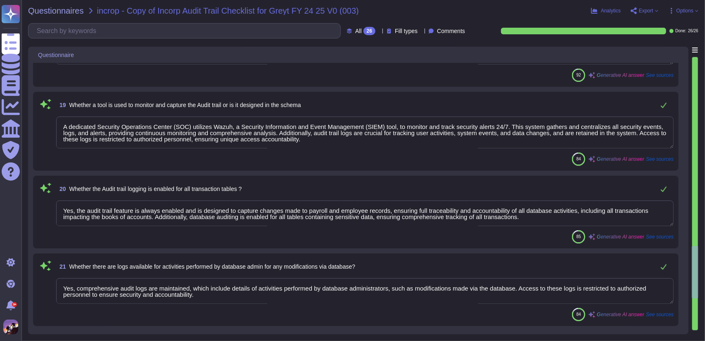
type textarea "Yes, the audit trail captures detailed information about the modifications made…"
type textarea "Yes, audit trails and admin activity logs are reviewed regularly. The logs are …"
type textarea "Audit trails are maintained through several key measures: 1. Audit Trail Featur…"
type textarea "Yes, daily backups of the audit trail are maintained in [GEOGRAPHIC_DATA]. The …"
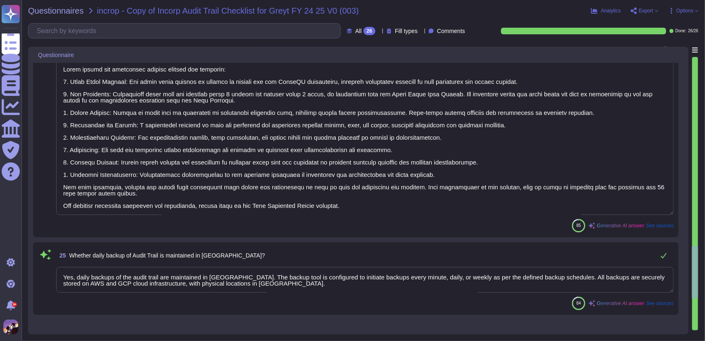
scroll to position [1907, 0]
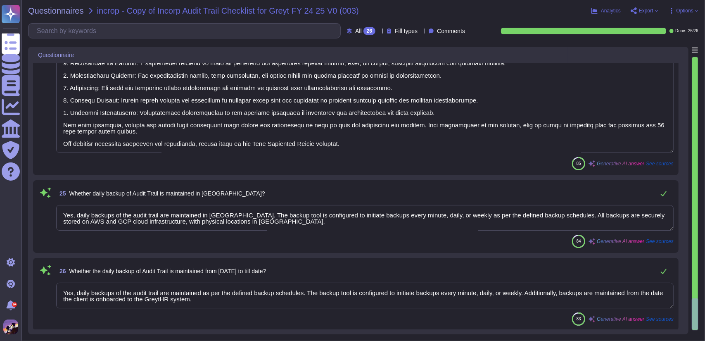
type textarea "Yes, daily backups of the audit trail are maintained as per the defined backup …"
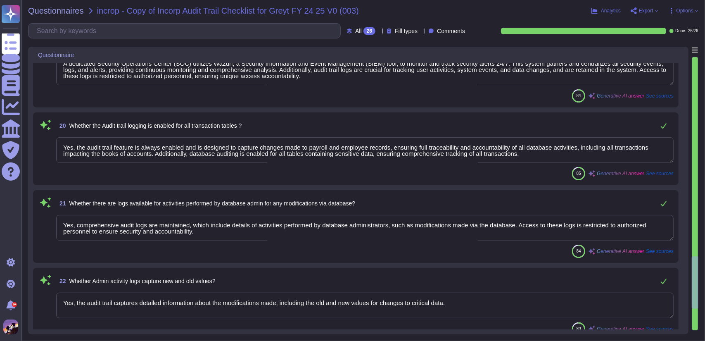
type textarea "The database for the GreytHR application is managed by Greytip, while the Opera…"
type textarea "Yes, the audit trail is enabled at the database level to log all direct data ch…"
type textarea "A dedicated Security Operations Center (SOC) utilizes Wazuh, a Security Informa…"
type textarea "Yes, the audit trail feature is always enabled and is designed to capture chang…"
type textarea "Yes, comprehensive audit logs are maintained, which include details of activiti…"
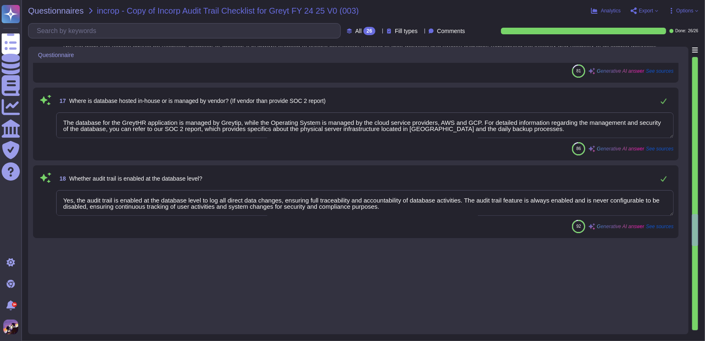
type textarea "1. Access Control: Access to audit logs is restricted to authorized personnel o…"
type textarea "Edit logs are available from the date the audit trail feature was enabled, ensu…"
type textarea "A complete trail of changes made in accounting entries will be available. The a…"
type textarea "Change management and patch management directly impact the audit trail by ensur…"
type textarea "Yes, the GreytHR application has the audit trail feature enabled by default, wh…"
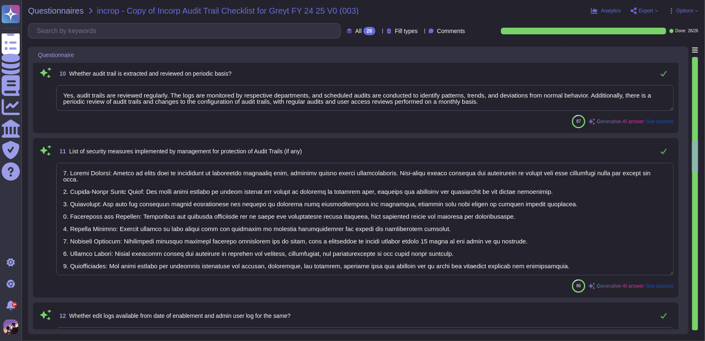
type textarea "Log system errors and anomalies promptly with detailed information to aid in tr…"
type textarea "The audit trail feature has been available since the GreytHR application was en…"
type textarea "Privilege/super admin rights are strictly controlled and granted only to author…"
type textarea "Yes, User IDs, including admin IDs, and timestamps are captured against the ent…"
type textarea "Yes, audit trails are reviewed regularly. The logs are monitored by respective …"
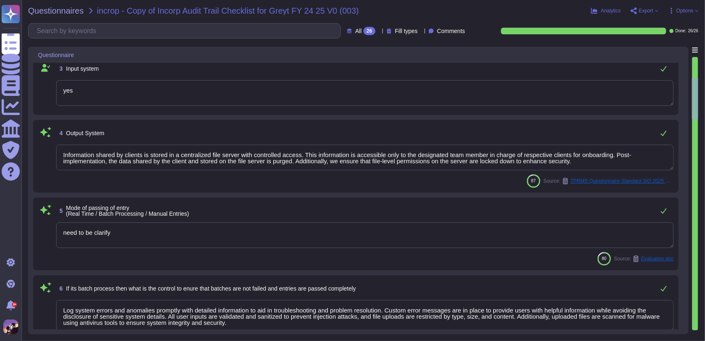
type textarea "Payroll Records."
type textarea "The payroll software used by the company for books of accounts is GreytHR."
type textarea "yes"
type textarea "Information shared by clients is stored in a centralized file server with contr…"
type textarea "need to be clarify"
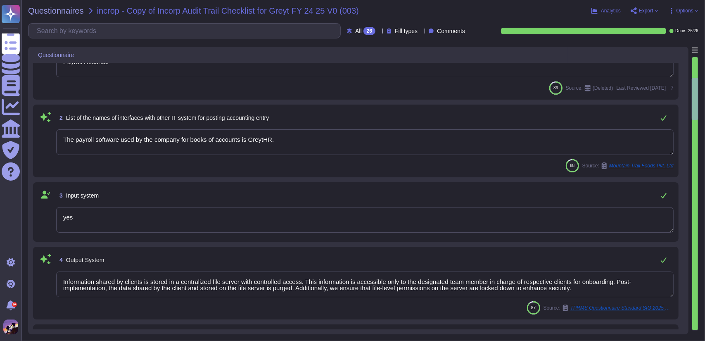
scroll to position [0, 0]
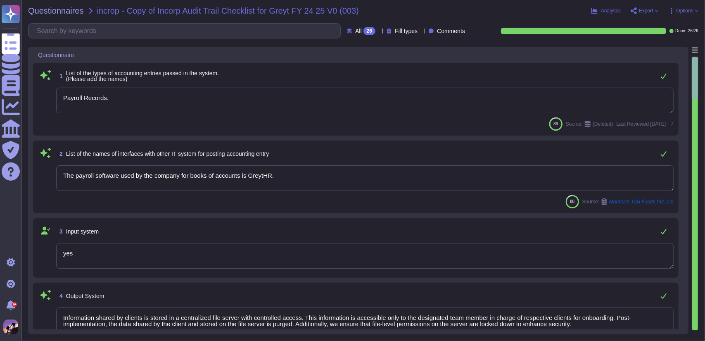
click at [655, 8] on span "Export" at bounding box center [644, 10] width 28 height 7
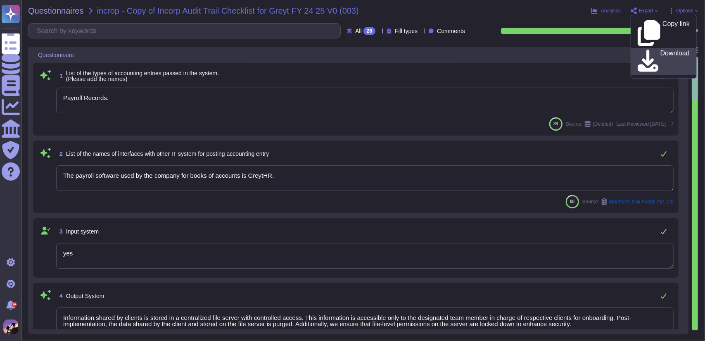
click at [660, 50] on p "Download" at bounding box center [674, 61] width 29 height 23
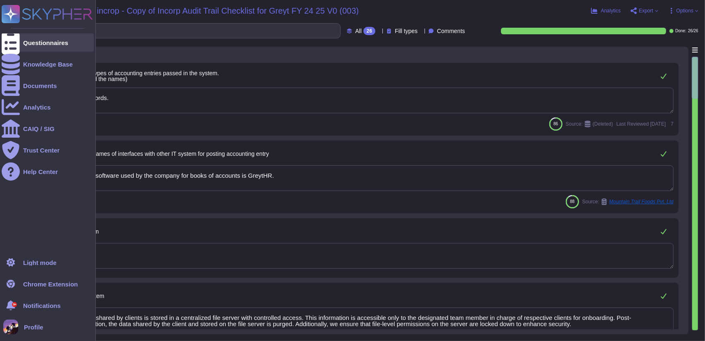
click at [6, 43] on icon at bounding box center [11, 43] width 18 height 24
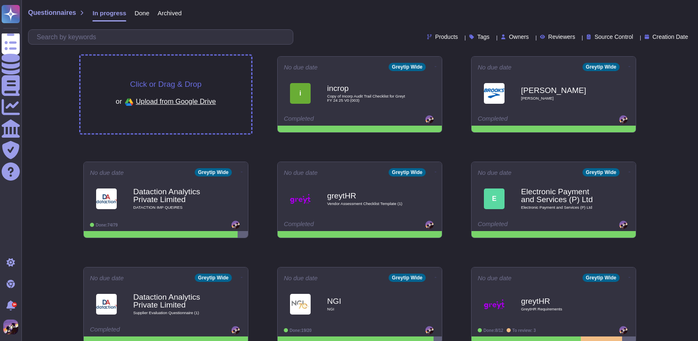
click at [233, 83] on div "Click or Drag & Drop or Upload from Google Drive" at bounding box center [165, 95] width 171 height 78
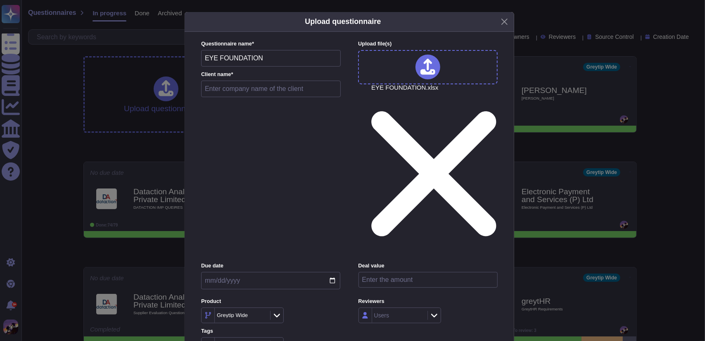
click at [273, 97] on input "text" at bounding box center [271, 88] width 140 height 17
type input "EYE FOUNDATION"
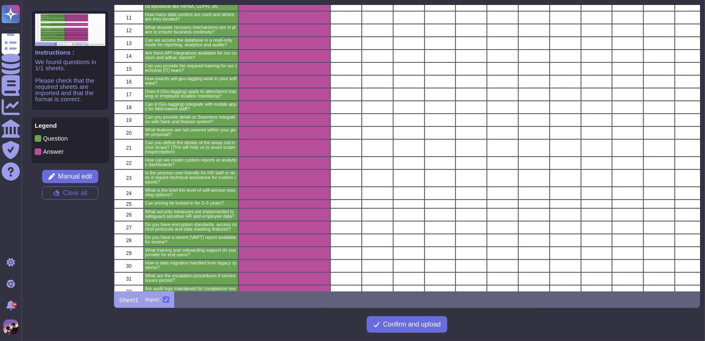
scroll to position [214, 0]
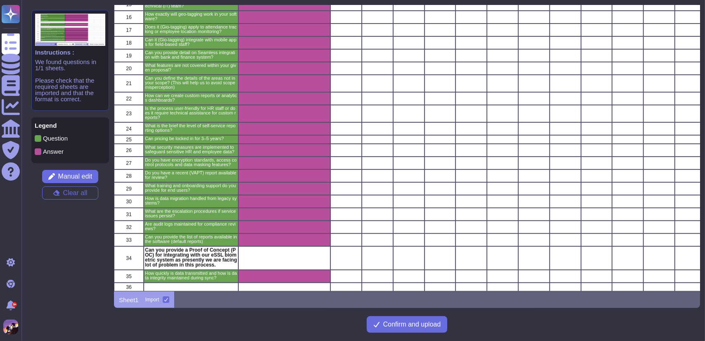
click at [213, 250] on p "Can you provide a Proof of Concept (POC) for integrating with our eSSL biometri…" at bounding box center [191, 257] width 92 height 20
click at [58, 173] on span "Manual edit" at bounding box center [75, 176] width 34 height 7
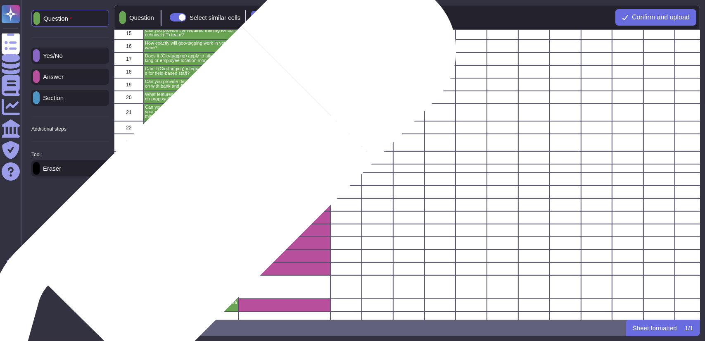
scroll to position [211, 0]
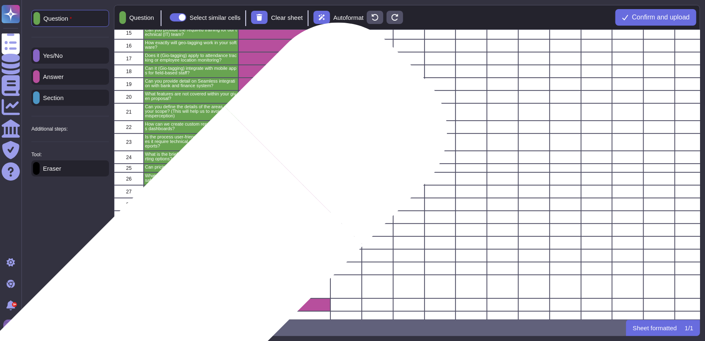
click at [186, 284] on p "Can you provide a Proof of Concept (POC) for integrating with our eSSL biometri…" at bounding box center [191, 286] width 92 height 20
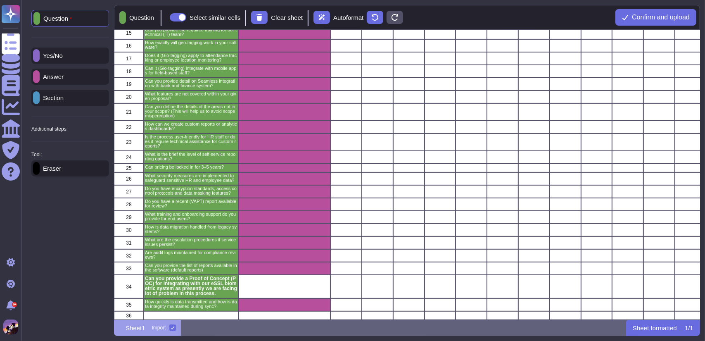
click at [77, 74] on div "Answer" at bounding box center [70, 77] width 78 height 16
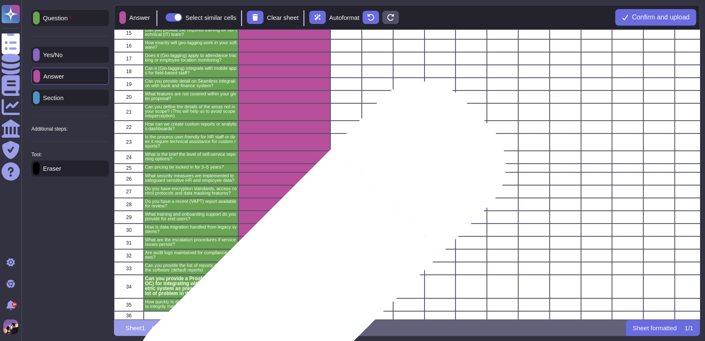
click at [303, 284] on div "grid" at bounding box center [284, 286] width 92 height 24
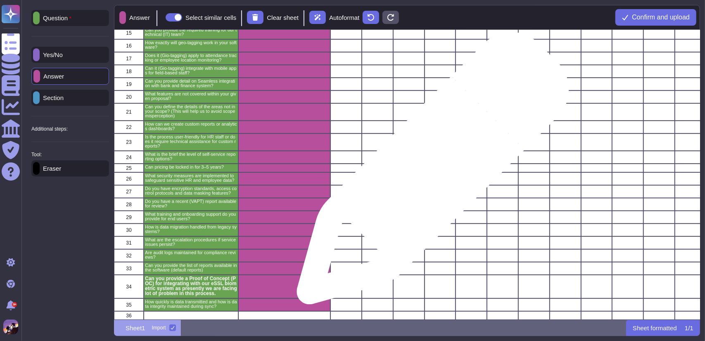
scroll to position [0, 0]
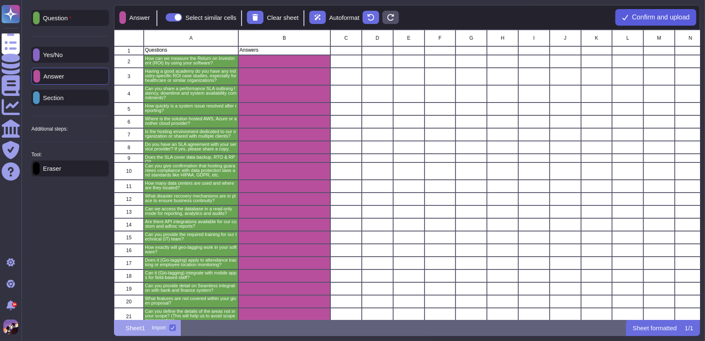
click at [632, 15] on span "Confirm and upload" at bounding box center [661, 17] width 58 height 7
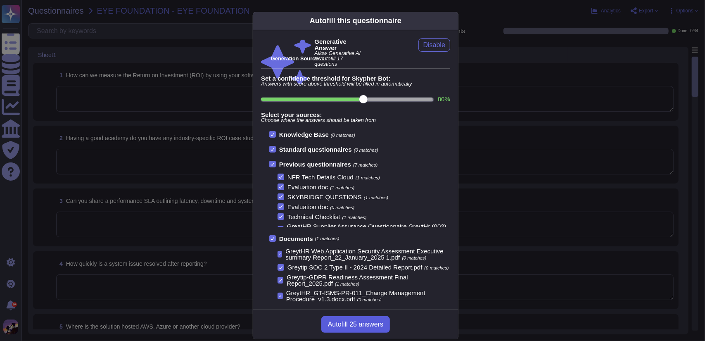
click at [375, 323] on span "Autofill 25 answers" at bounding box center [355, 324] width 55 height 7
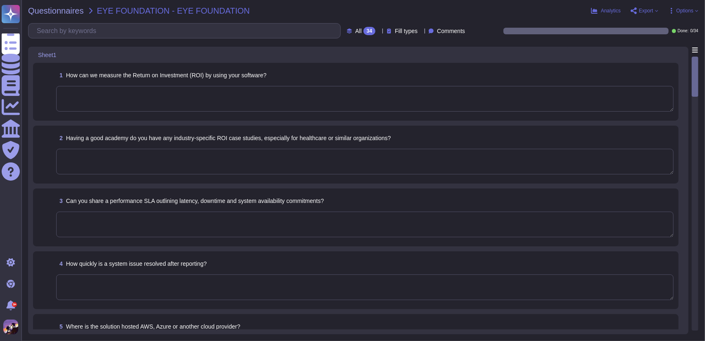
type textarea "We have a process in place to act in accordance with the service level agreemen…"
type textarea "The typical response time for reported issues is structured based on the severi…"
type textarea "The solution is hosted on Amazon Web Services (AWS) and Google Cloud Platform (…"
type textarea "The hosting environment is shared with multiple clients, supporting 300–400+ ac…"
type textarea "Yes, we have a service level agreement (SLA) in place with our service provider…"
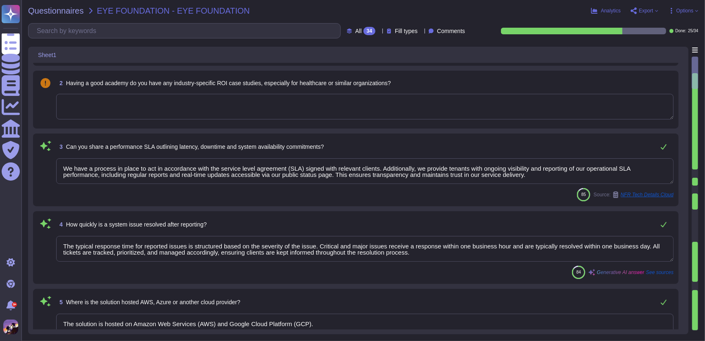
scroll to position [99, 0]
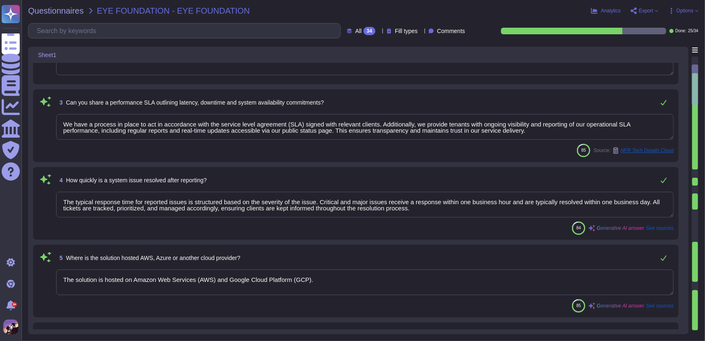
type textarea "Yes, the SLA includes provisions for data backup, Recovery Time Objective (RTO)…"
type textarea "Yes, the vendor complies with relevant regulatory requirements, specifically GD…"
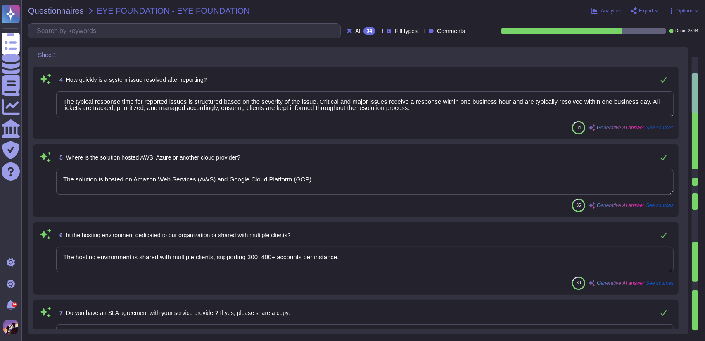
type textarea "There are three data centers used: 1. Primary data center located in [GEOGRAPHI…"
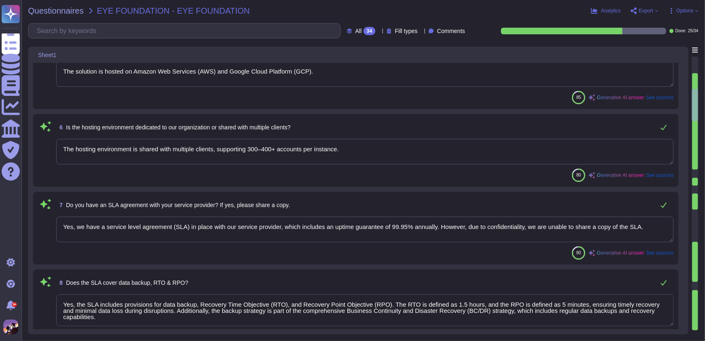
type textarea "Our disaster recovery (DR) mechanisms to ensure business continuity include the…"
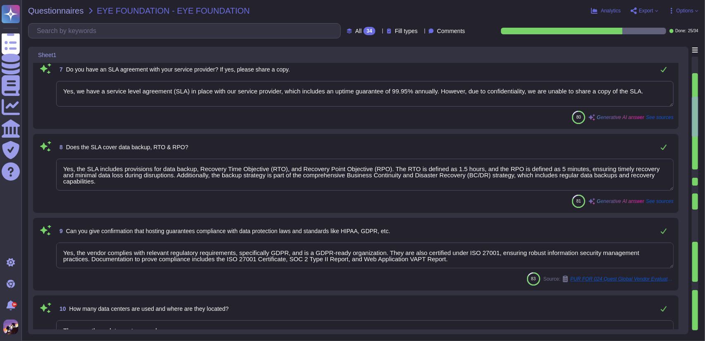
scroll to position [0, 0]
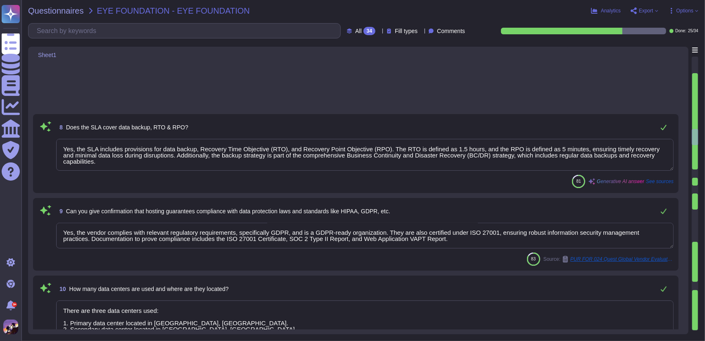
type textarea "No, developers are not permitted to access production environments, including r…"
type textarea "We provide robust and well-documented APIs for integration with both internal a…"
type textarea "Yes, we provide training for our technical team that includes functionality and…"
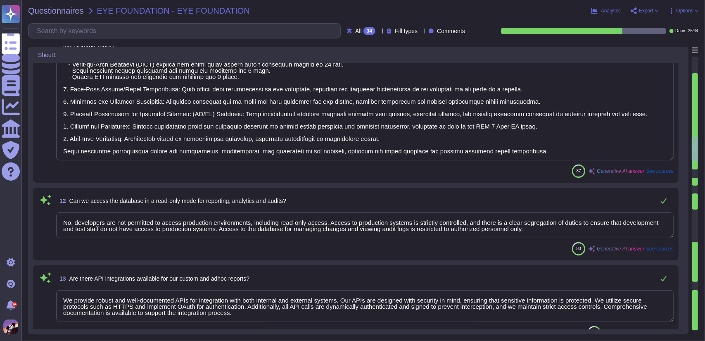
type textarea "CA-31 On a monthly basis, the Facility Manager sends the list of personnel havi…"
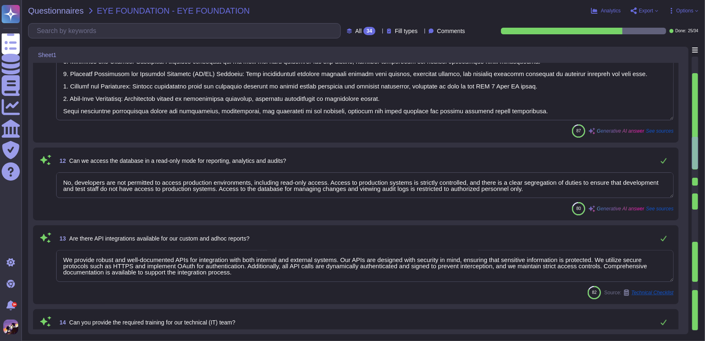
type textarea "yes"
type textarea "The features not covered within our support policy include: 1. Any enhancements…"
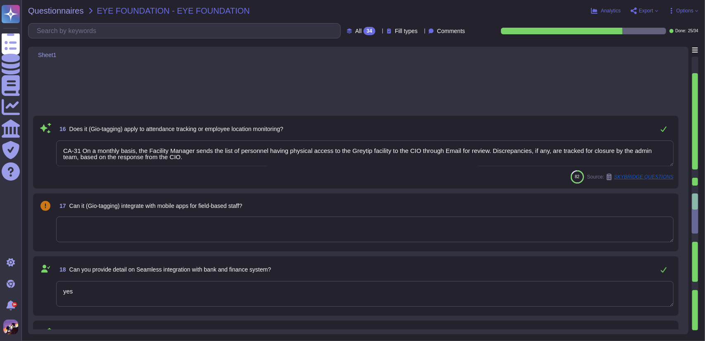
type textarea "That period shall be extended by three months at the initiative of the European…"
type textarea "We implement a comprehensive set of security measures to safeguard sensitive HR…"
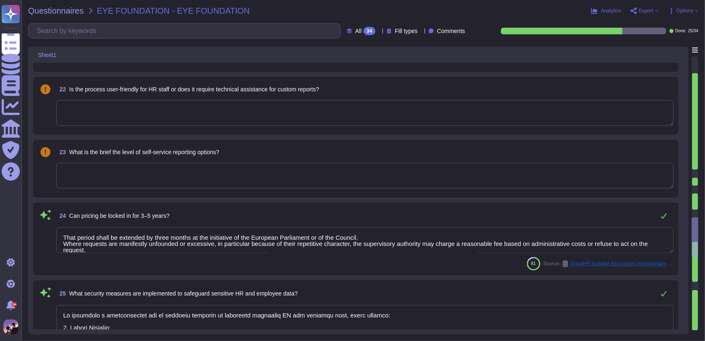
type textarea "Yes, we have established encryption standards, specifically using AES-256 encry…"
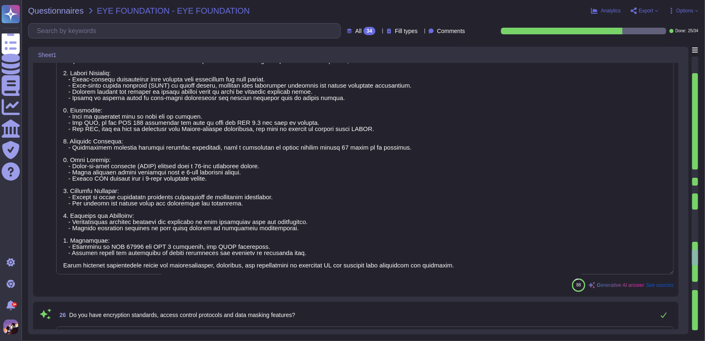
type textarea "Yes, the latest third-party penetration testing report is the "GreytHR Web Appl…"
type textarea "We provide comprehensive training for end users to ensure they understand the f…"
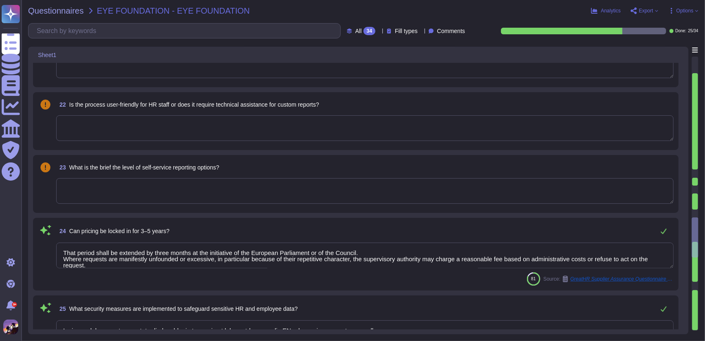
type textarea "The features not covered within our support policy include: 1. Any enhancements…"
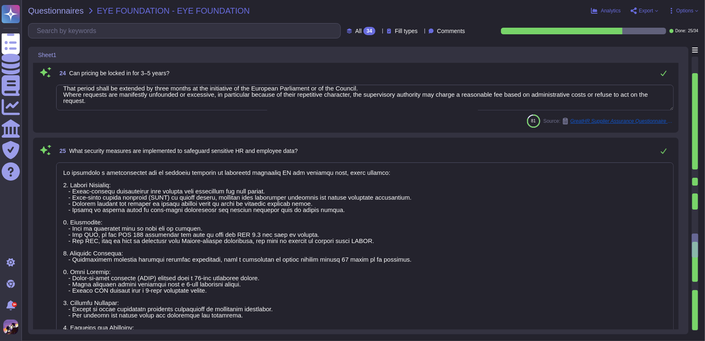
type textarea "Yes, the latest third-party penetration testing report is the "GreytHR Web Appl…"
type textarea "We provide comprehensive training for end users to ensure they understand the f…"
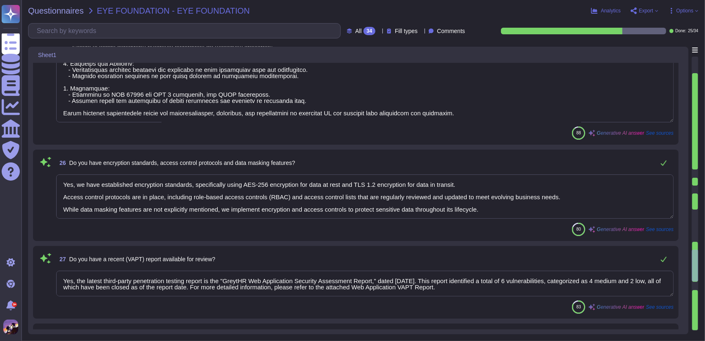
type textarea "In the event that service issues persist, the escalation procedures are as foll…"
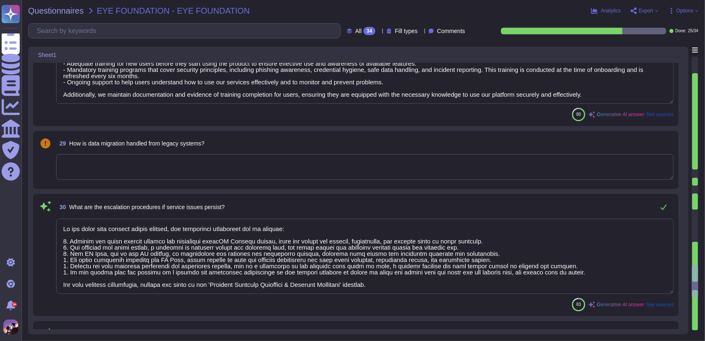
type textarea "Yes, audit logs are maintained for compliance reviews. They are activated and p…"
type textarea "The reports shall be made public."
type textarea "NA, We are not a payment card based industry."
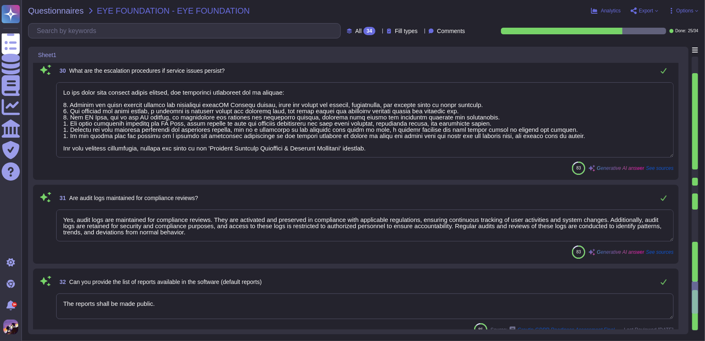
type textarea "Data is transmitted in real-time for high availability, ensuring that updates a…"
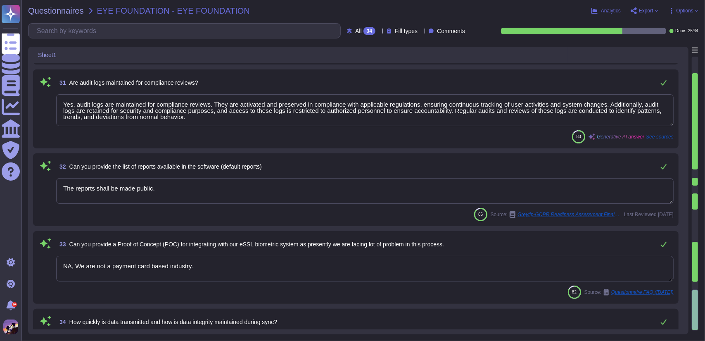
scroll to position [2577, 0]
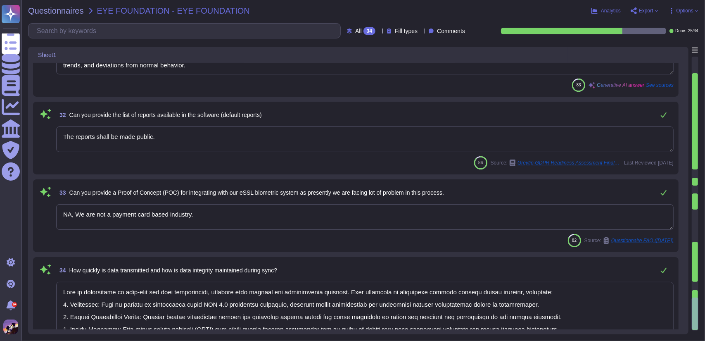
click at [301, 156] on div "86 Source: Greytip-GDPR Readiness Assessment Final Report_2025.pdf Last Reviewe…" at bounding box center [364, 162] width 617 height 13
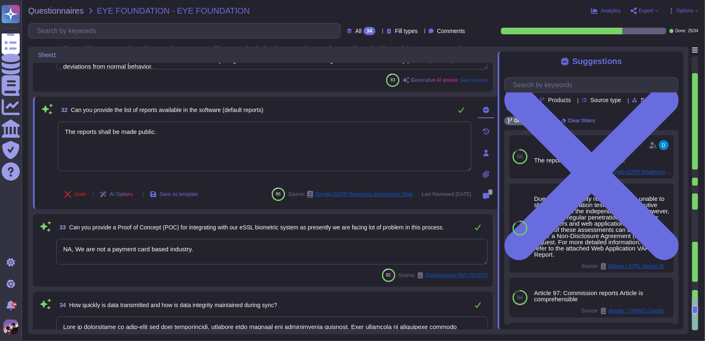
scroll to position [2666, 0]
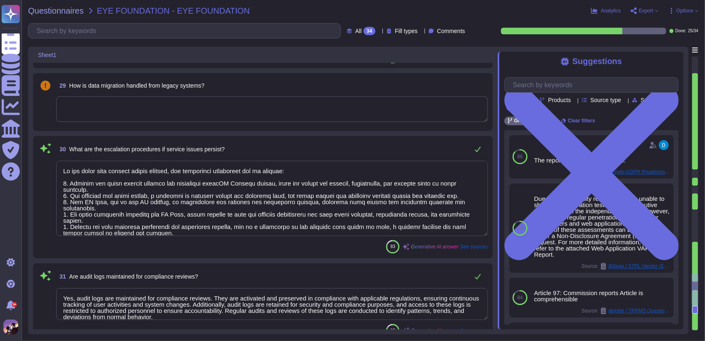
type textarea "Yes, the latest third-party penetration testing report is the "GreytHR Web Appl…"
type textarea "We provide comprehensive training for end users to ensure they understand the f…"
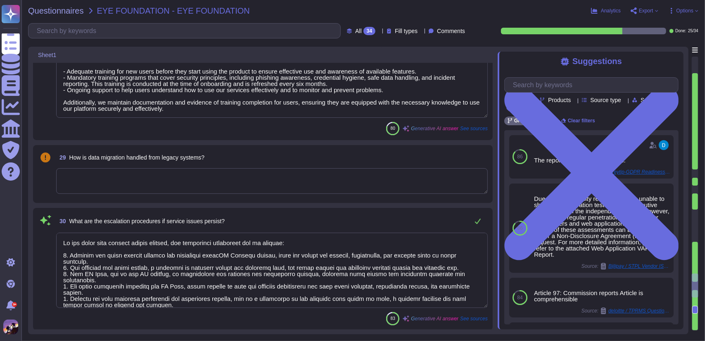
type textarea "Yes, we have established encryption standards, specifically using AES-256 encry…"
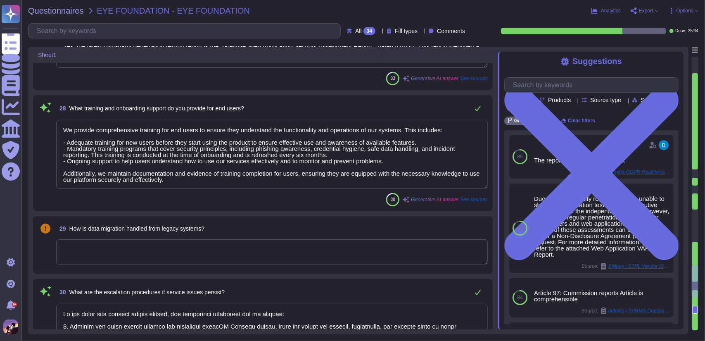
type textarea "We implement a comprehensive set of security measures to safeguard sensitive HR…"
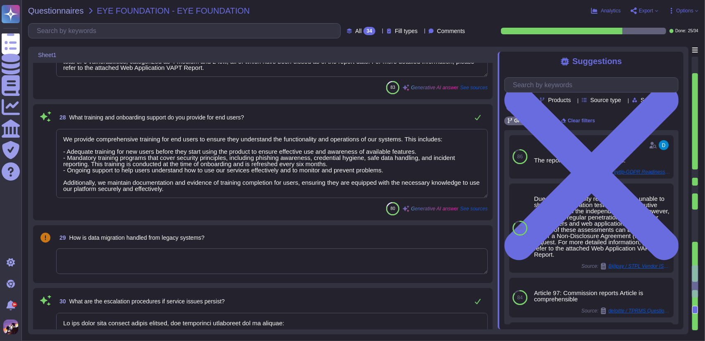
scroll to position [2223, 0]
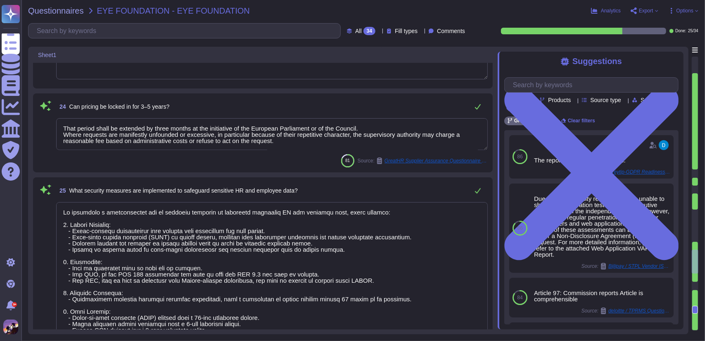
type textarea "That period shall be extended by three months at the initiative of the European…"
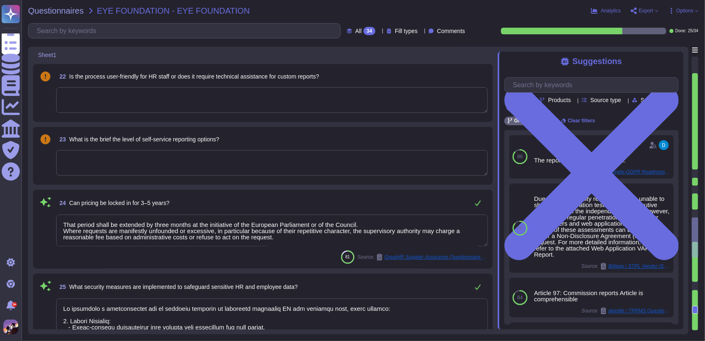
type textarea "The features not covered within our support policy include: 1. Any enhancements…"
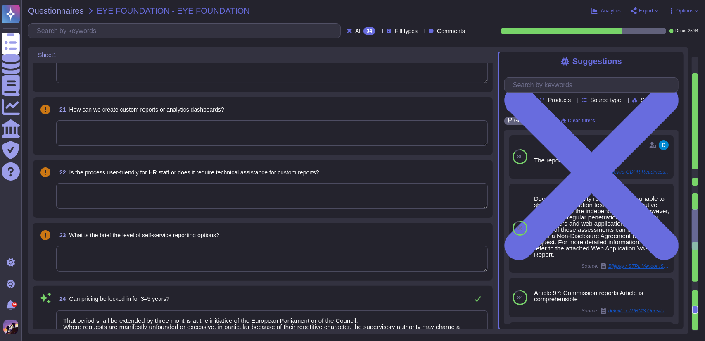
type textarea "yes"
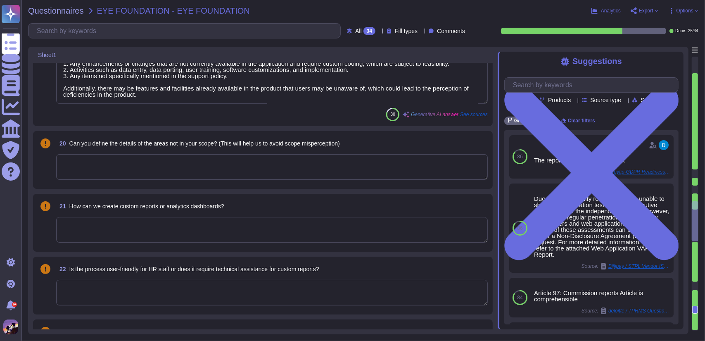
scroll to position [1446, 0]
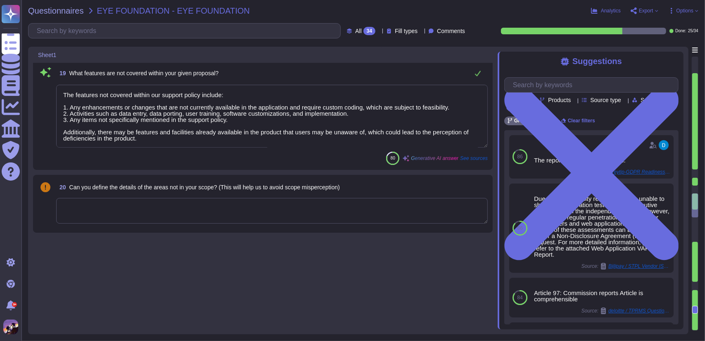
type textarea "No, developers are not permitted to access production environments, including r…"
type textarea "We provide robust and well-documented APIs for integration with both internal a…"
type textarea "Yes, we provide training for our technical team that includes functionality and…"
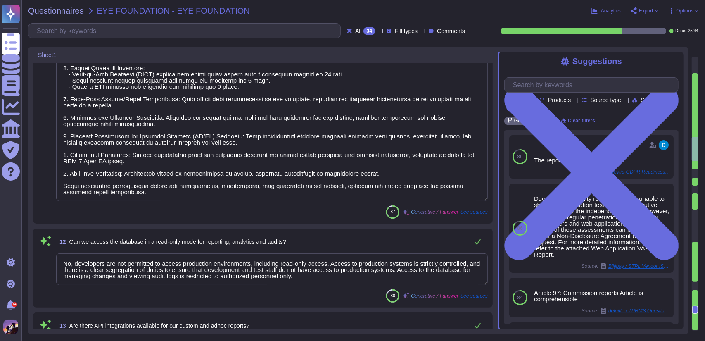
type textarea "Yes, the SLA includes provisions for data backup, Recovery Time Objective (RTO)…"
type textarea "Yes, the vendor complies with relevant regulatory requirements, specifically GD…"
type textarea "There are three data centers used: 1. Primary data center located in [GEOGRAPHI…"
type textarea "Our disaster recovery (DR) mechanisms to ensure business continuity include the…"
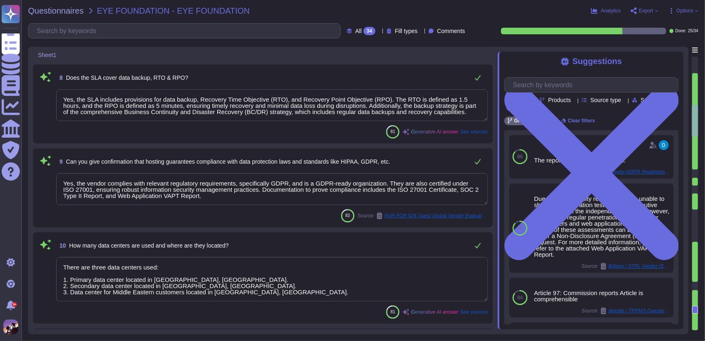
type textarea "The solution is hosted on Amazon Web Services (AWS) and Google Cloud Platform (…"
type textarea "The hosting environment is shared with multiple clients, supporting 300–400+ ac…"
type textarea "Yes, we have a service level agreement (SLA) in place with our service provider…"
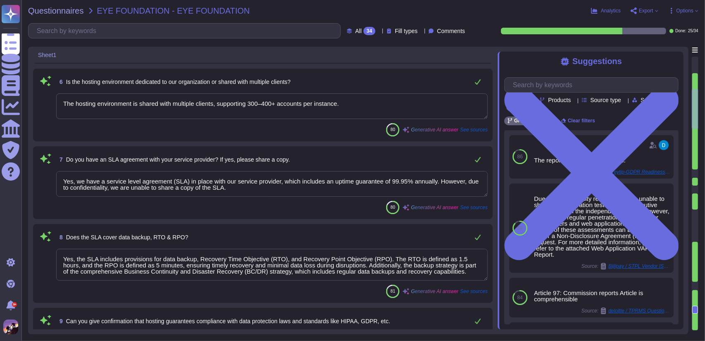
type textarea "We have a process in place to act in accordance with the service level agreemen…"
type textarea "The typical response time for reported issues is structured based on the severi…"
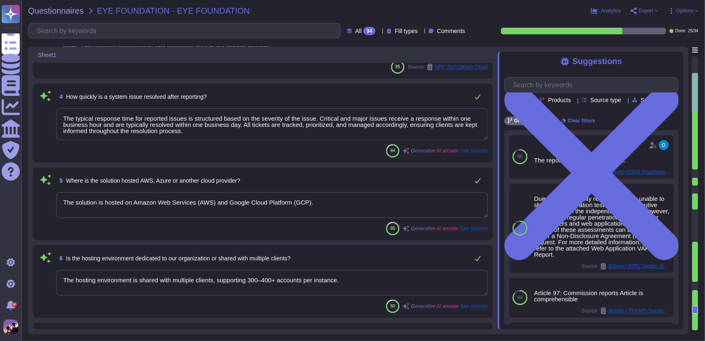
scroll to position [188, 0]
click at [373, 272] on textarea "The hosting environment is shared with multiple clients, supporting 300–400+ ac…" at bounding box center [271, 283] width 431 height 26
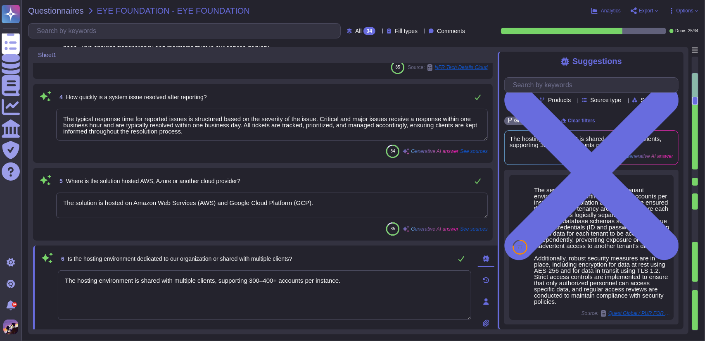
scroll to position [0, 0]
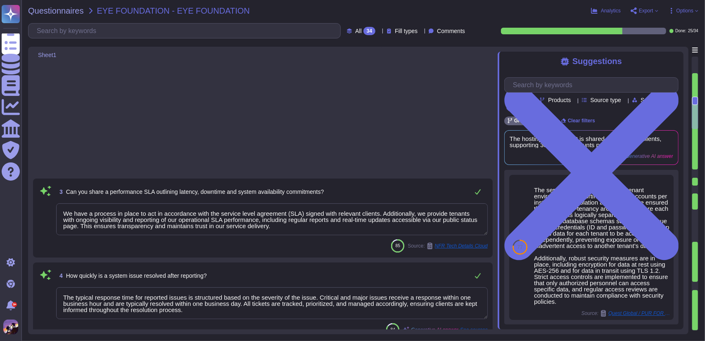
type textarea "Yes, we have a service level agreement (SLA) in place with our service provider…"
type textarea "Yes, the SLA includes provisions for data backup, Recovery Time Objective (RTO)…"
type textarea "Yes, the vendor complies with relevant regulatory requirements, specifically GD…"
type textarea "There are three data centers used: 1. Primary data center located in [GEOGRAPHI…"
type textarea "Our disaster recovery (DR) mechanisms to ensure business continuity include the…"
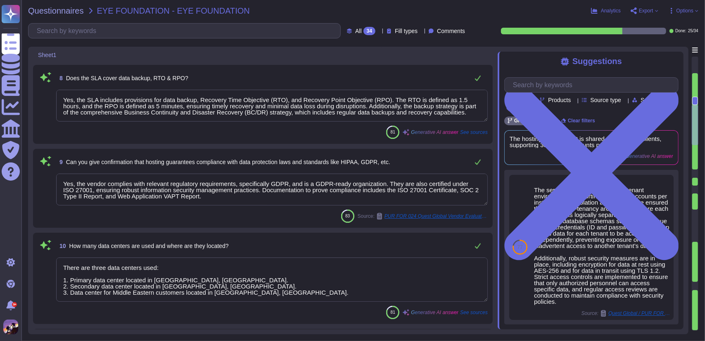
type textarea "No, developers are not permitted to access production environments, including r…"
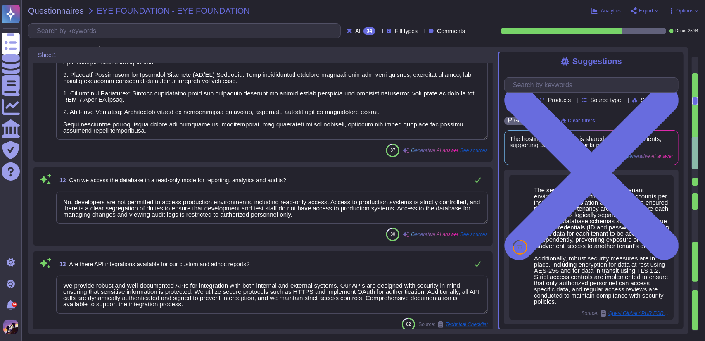
type textarea "We provide robust and well-documented APIs for integration with both internal a…"
type textarea "Yes, we provide training for our technical team that includes functionality and…"
type textarea "CA-31 On a monthly basis, the Facility Manager sends the list of personnel havi…"
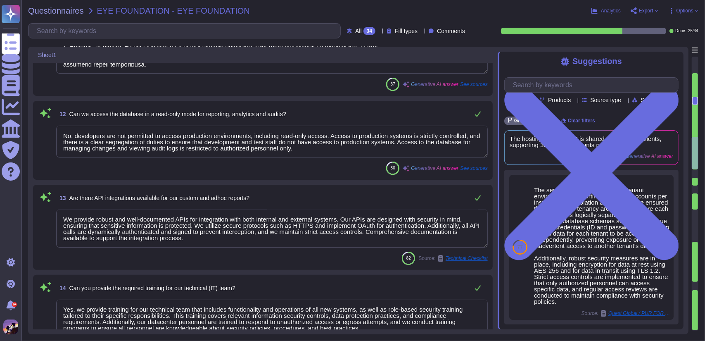
scroll to position [0, 0]
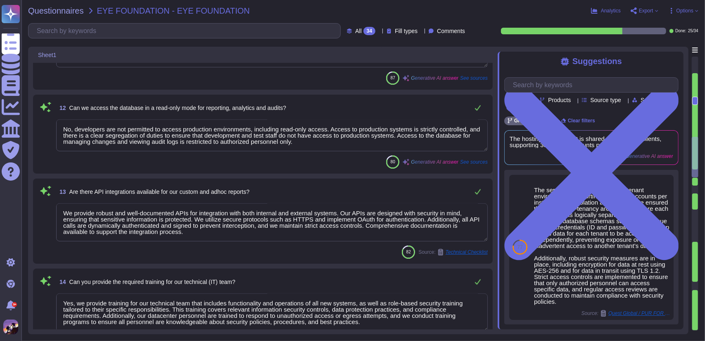
type textarea "yes"
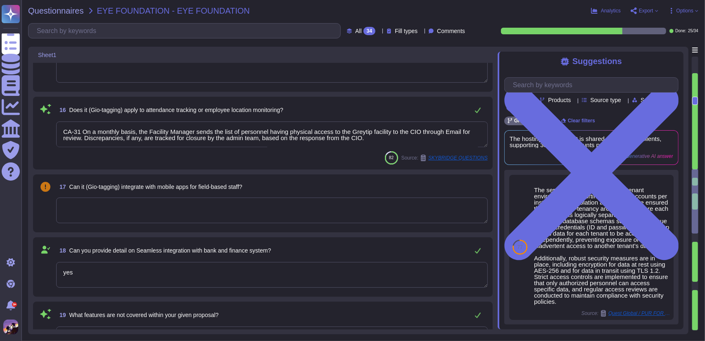
type textarea "The features not covered within our support policy include: 1. Any enhancements…"
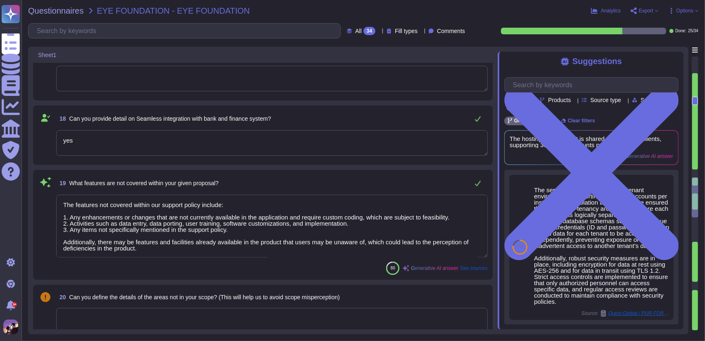
type textarea "That period shall be extended by three months at the initiative of the European…"
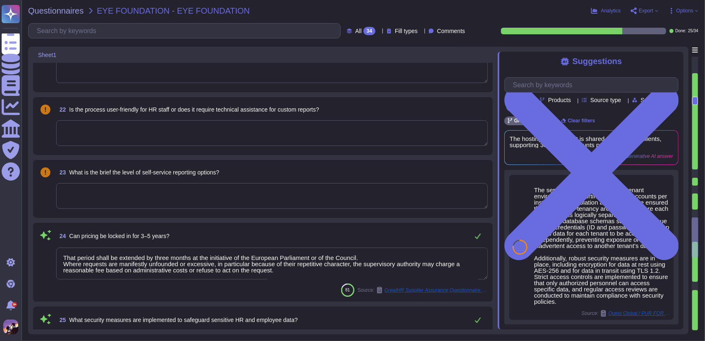
type textarea "We implement a comprehensive set of security measures to safeguard sensitive HR…"
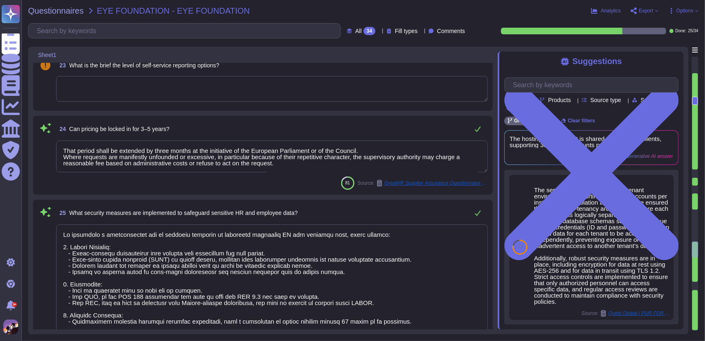
type textarea "Yes, we have established encryption standards, specifically using AES-256 encry…"
type textarea "Yes, the latest third-party penetration testing report is the "GreytHR Web Appl…"
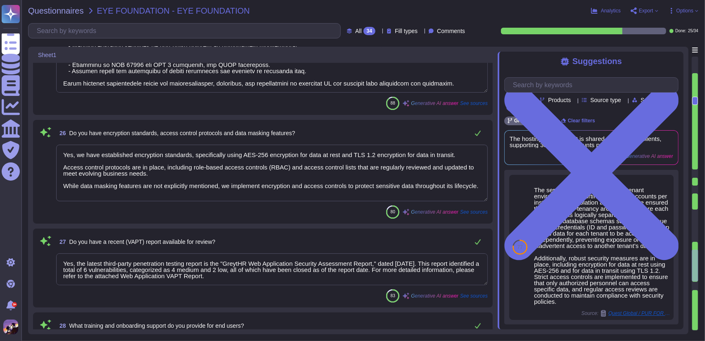
type textarea "We provide comprehensive training for end users to ensure they understand the f…"
type textarea "In the event that service issues persist, the escalation procedures are as foll…"
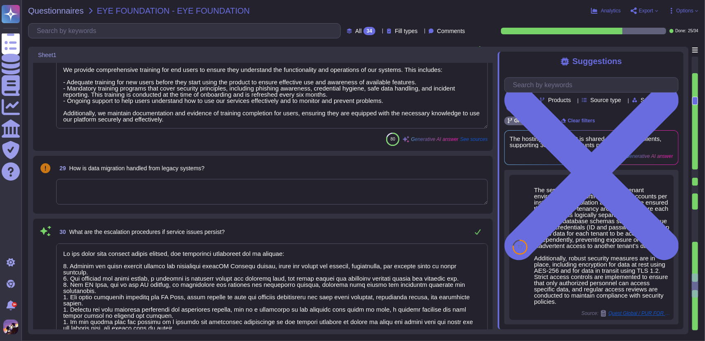
type textarea "Yes, audit logs are maintained for compliance reviews. They are activated and p…"
type textarea "The reports shall be made public."
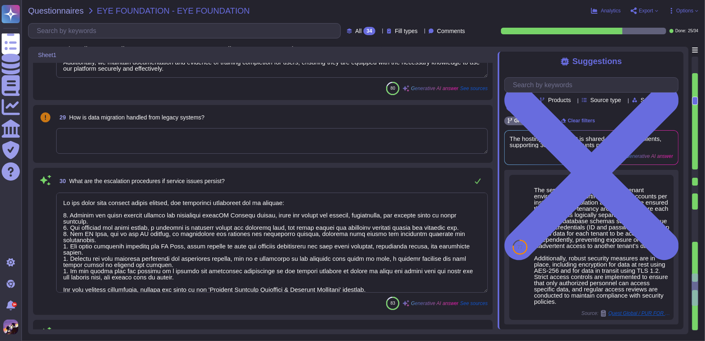
type textarea "NA, We are not a payment card based industry."
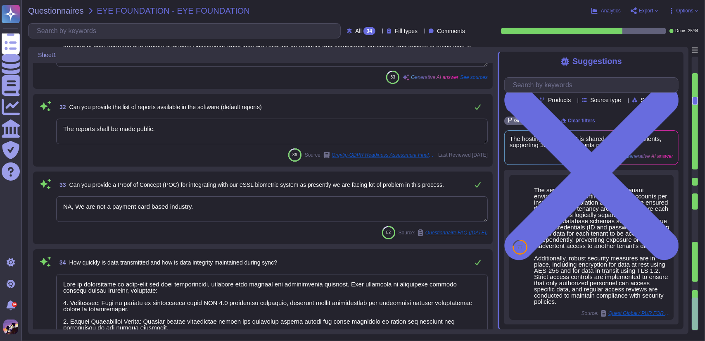
type textarea "Data is transmitted in real-time for high availability, ensuring that updates a…"
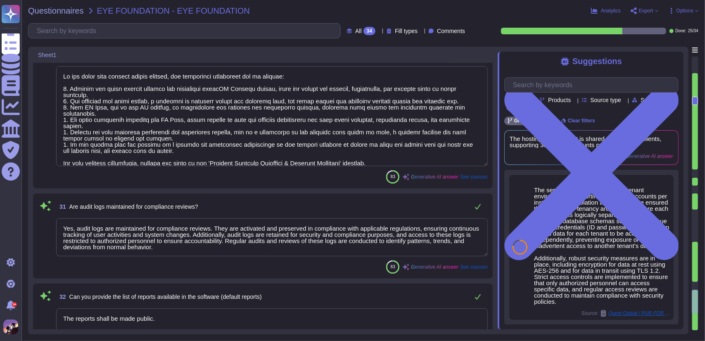
type textarea "We provide comprehensive training for end users to ensure they understand the f…"
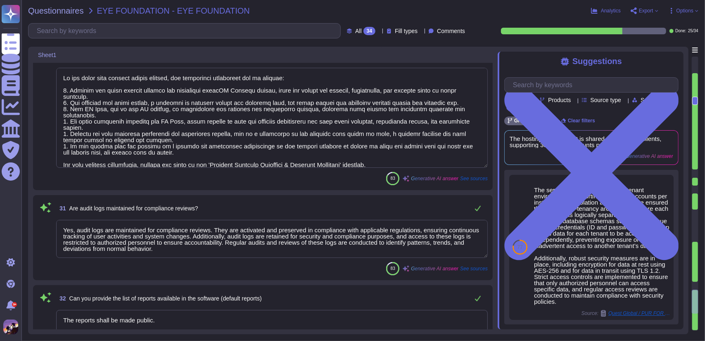
scroll to position [2384, 0]
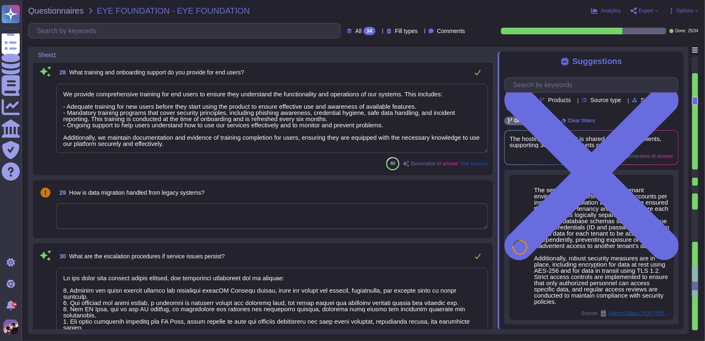
type textarea "Yes, we have established encryption standards, specifically using AES-256 encry…"
type textarea "Yes, the latest third-party penetration testing report is the "GreytHR Web Appl…"
click at [142, 218] on textarea at bounding box center [271, 216] width 431 height 26
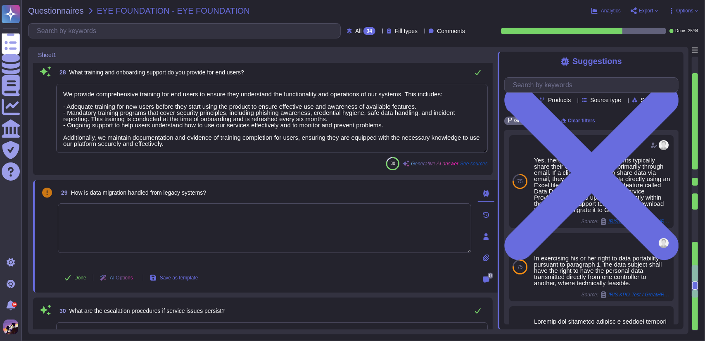
click at [641, 11] on span "Export" at bounding box center [646, 10] width 14 height 5
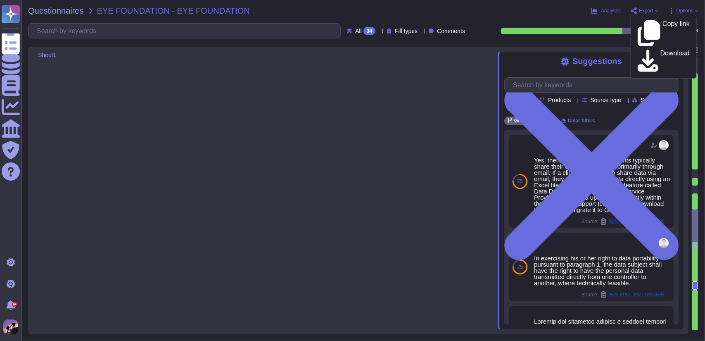
type textarea "yes"
type textarea "The features not covered within our support policy include: 1. Any enhancements…"
type textarea "That period shall be extended by three months at the initiative of the European…"
type textarea "We implement a comprehensive set of security measures to safeguard sensitive HR…"
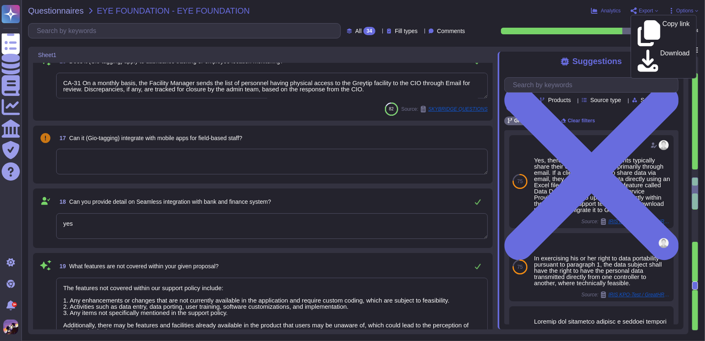
type textarea "We provide robust and well-documented APIs for integration with both internal a…"
type textarea "Yes, we provide training for our technical team that includes functionality and…"
type textarea "CA-31 On a monthly basis, the Facility Manager sends the list of personnel havi…"
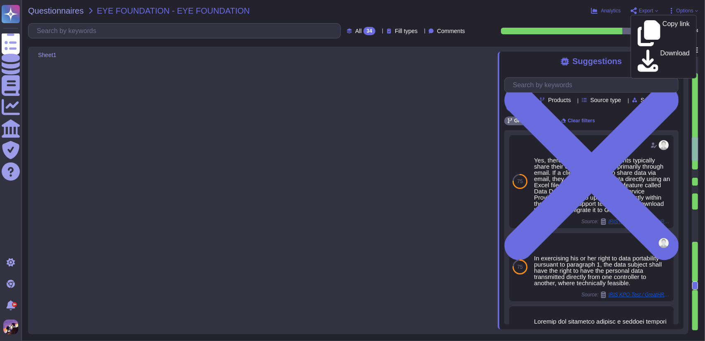
type textarea "Our disaster recovery (DR) mechanisms to ensure business continuity include the…"
type textarea "Yes, we have a service level agreement (SLA) in place with our service provider…"
type textarea "Yes, the SLA includes provisions for data backup, Recovery Time Objective (RTO)…"
type textarea "Yes, the vendor complies with relevant regulatory requirements, specifically GD…"
type textarea "There are three data centers used: 1. Primary data center located in [GEOGRAPHI…"
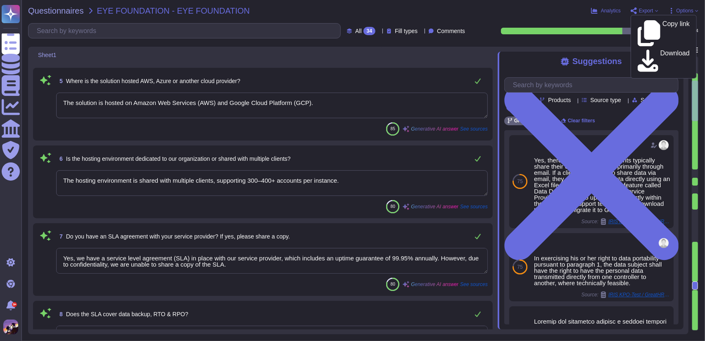
scroll to position [264, 0]
type textarea "We have a process in place to act in accordance with the service level agreemen…"
type textarea "The typical response time for reported issues is structured based on the severi…"
type textarea "The solution is hosted on Amazon Web Services (AWS) and Google Cloud Platform (…"
type textarea "The hosting environment is shared with multiple clients, supporting 300–400+ ac…"
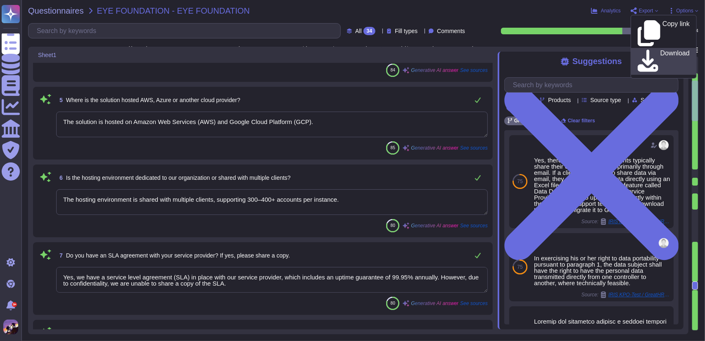
click at [642, 50] on icon at bounding box center [647, 62] width 21 height 24
